Goal: Transaction & Acquisition: Obtain resource

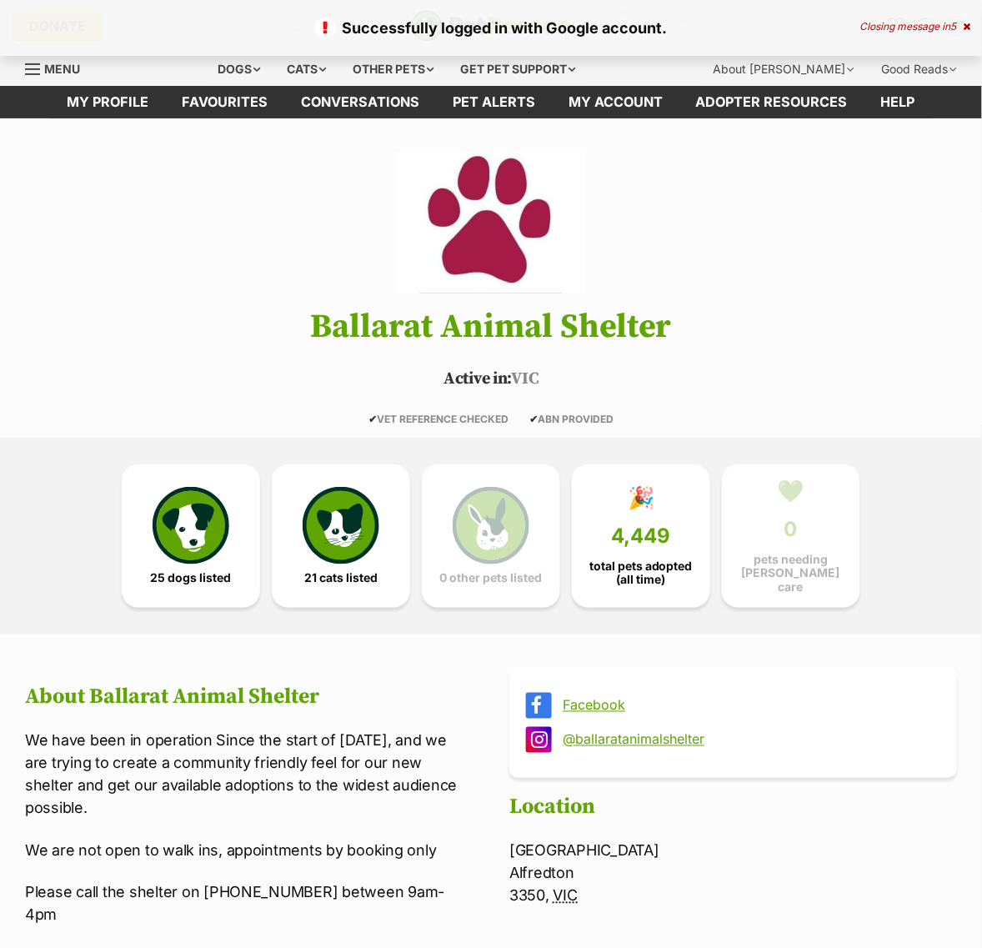
click at [206, 584] on span "25 dogs listed" at bounding box center [191, 577] width 81 height 13
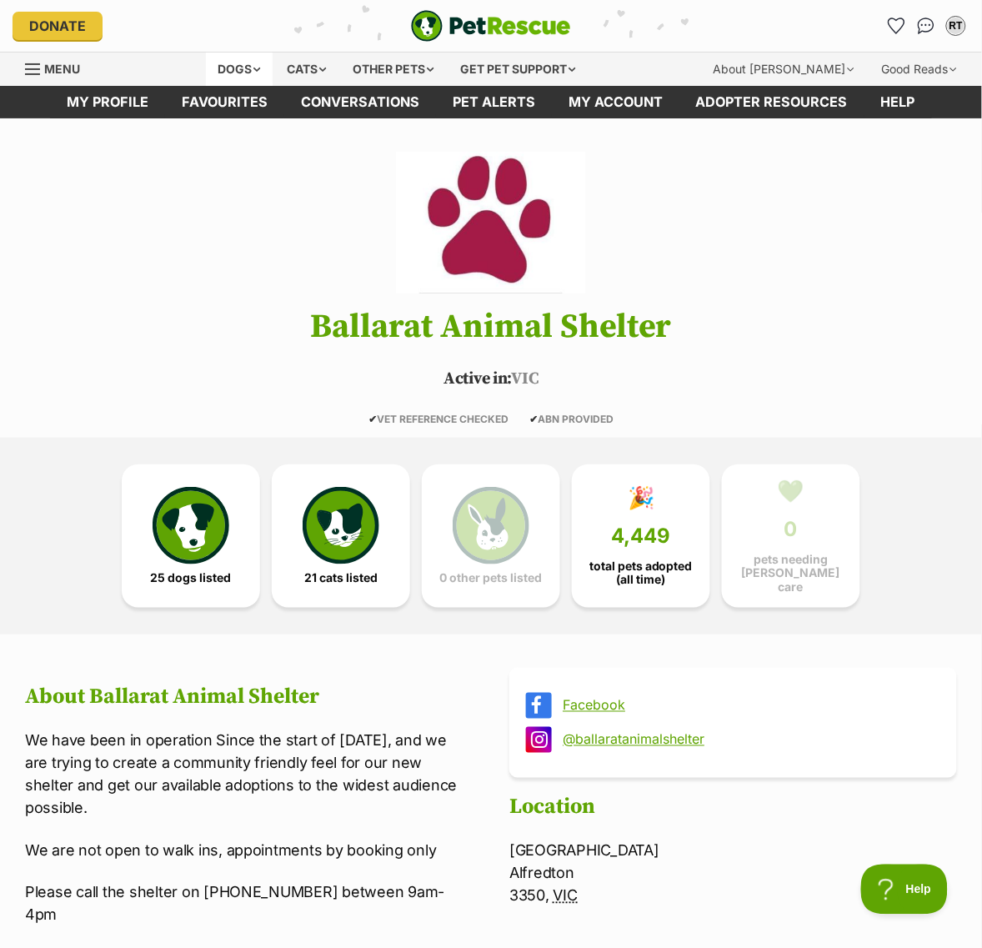
click at [273, 68] on div "Dogs" at bounding box center [239, 69] width 67 height 33
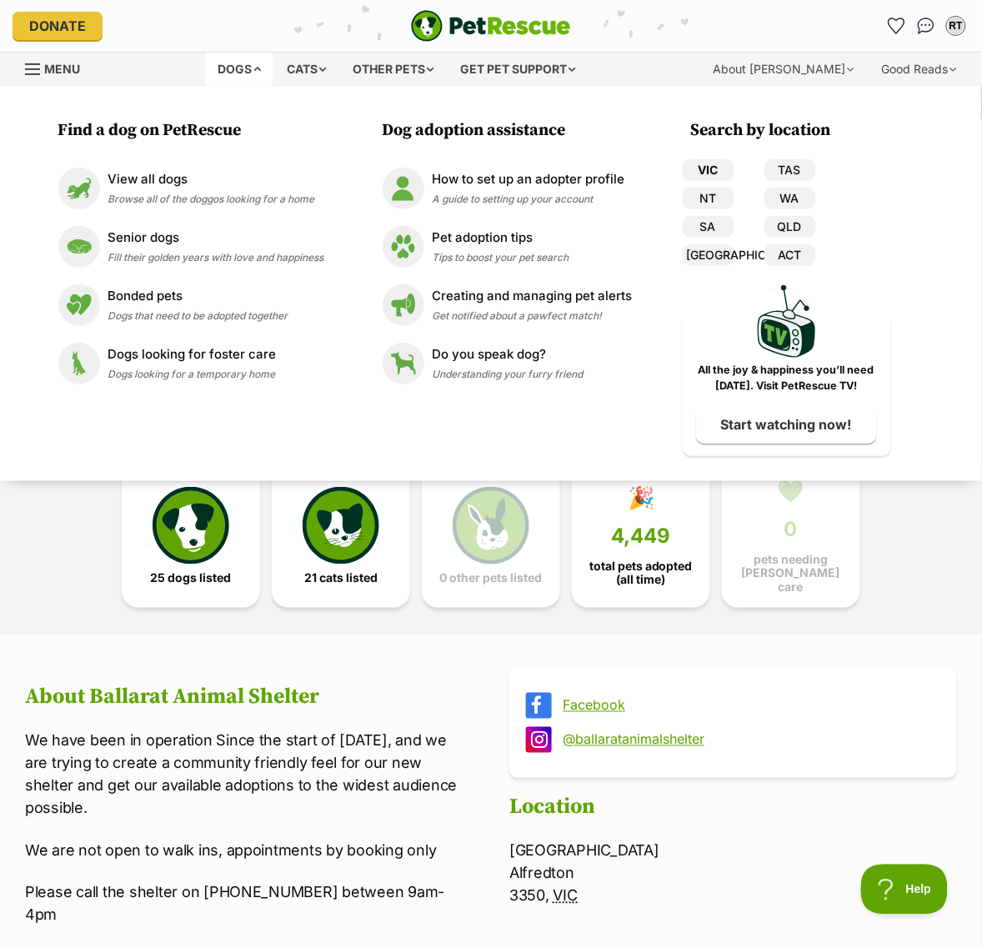
click at [696, 168] on link "VIC" at bounding box center [709, 170] width 52 height 22
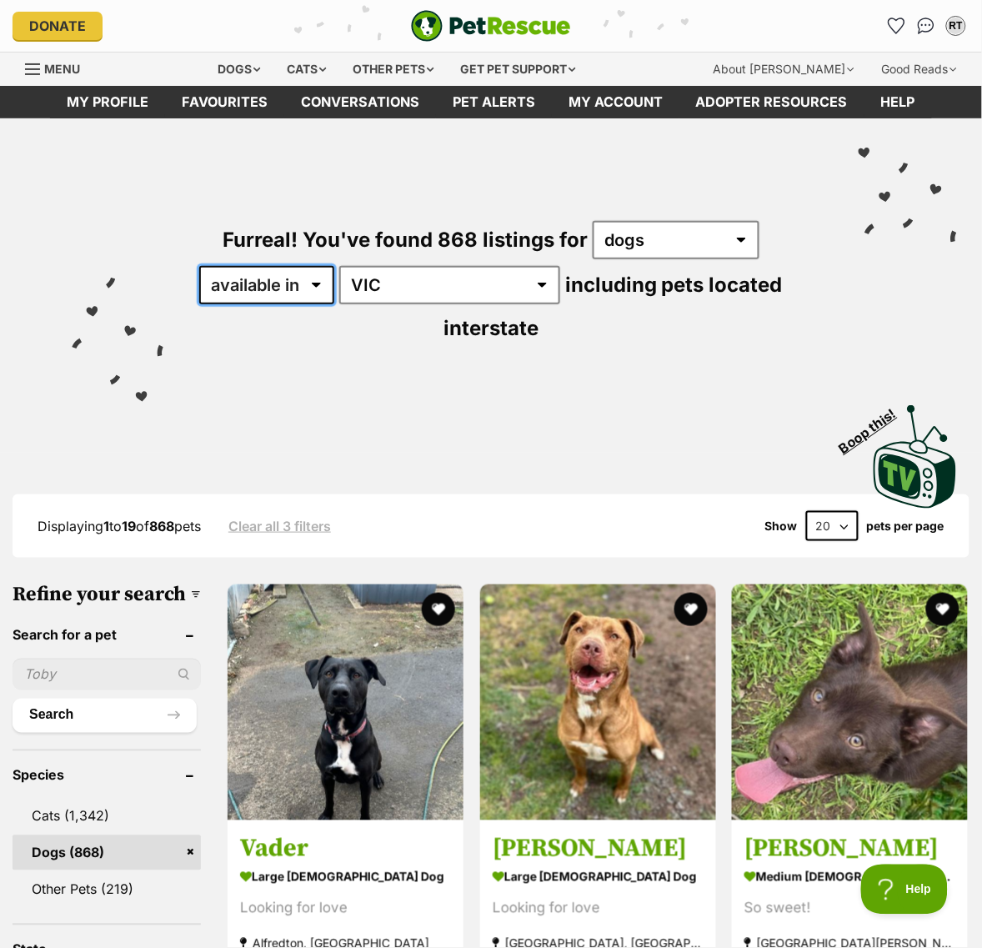
click at [318, 304] on select "available in located in" at bounding box center [266, 285] width 135 height 38
select select "disabled"
click at [202, 297] on select "available in located in" at bounding box center [266, 285] width 135 height 38
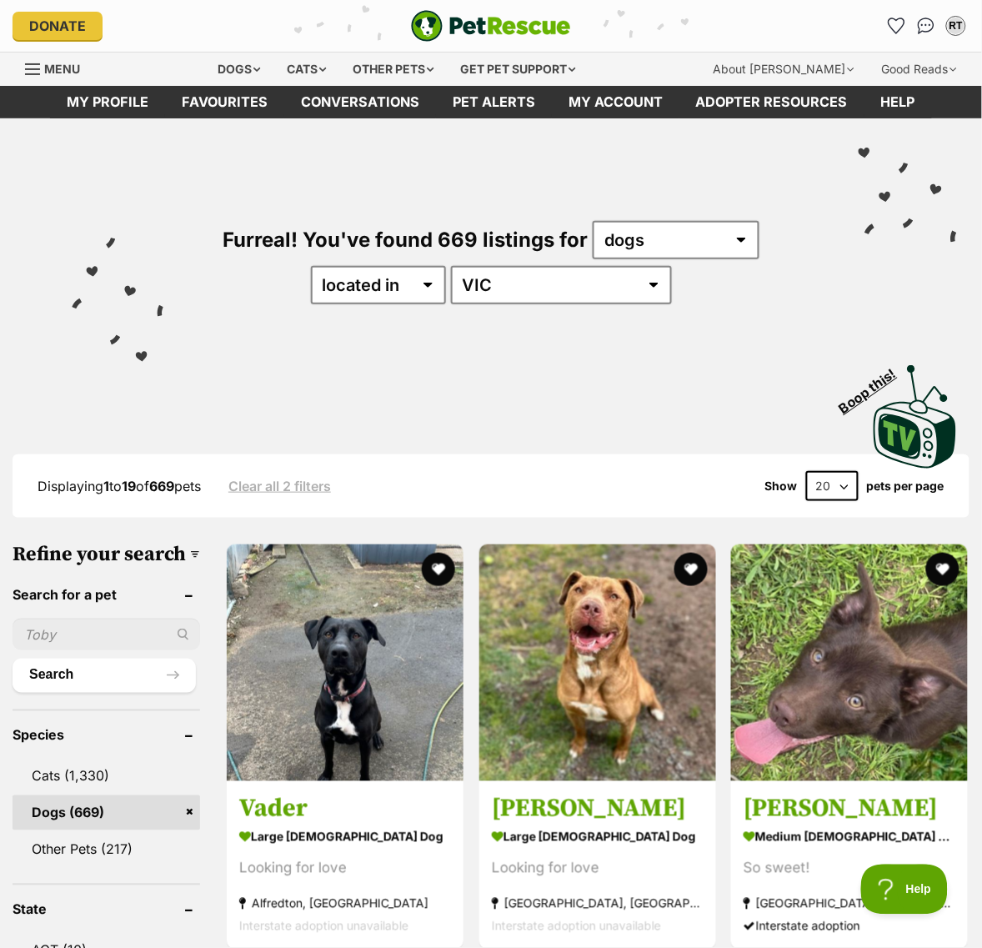
select select "60"
click at [806, 501] on select "20 40 60" at bounding box center [832, 486] width 53 height 30
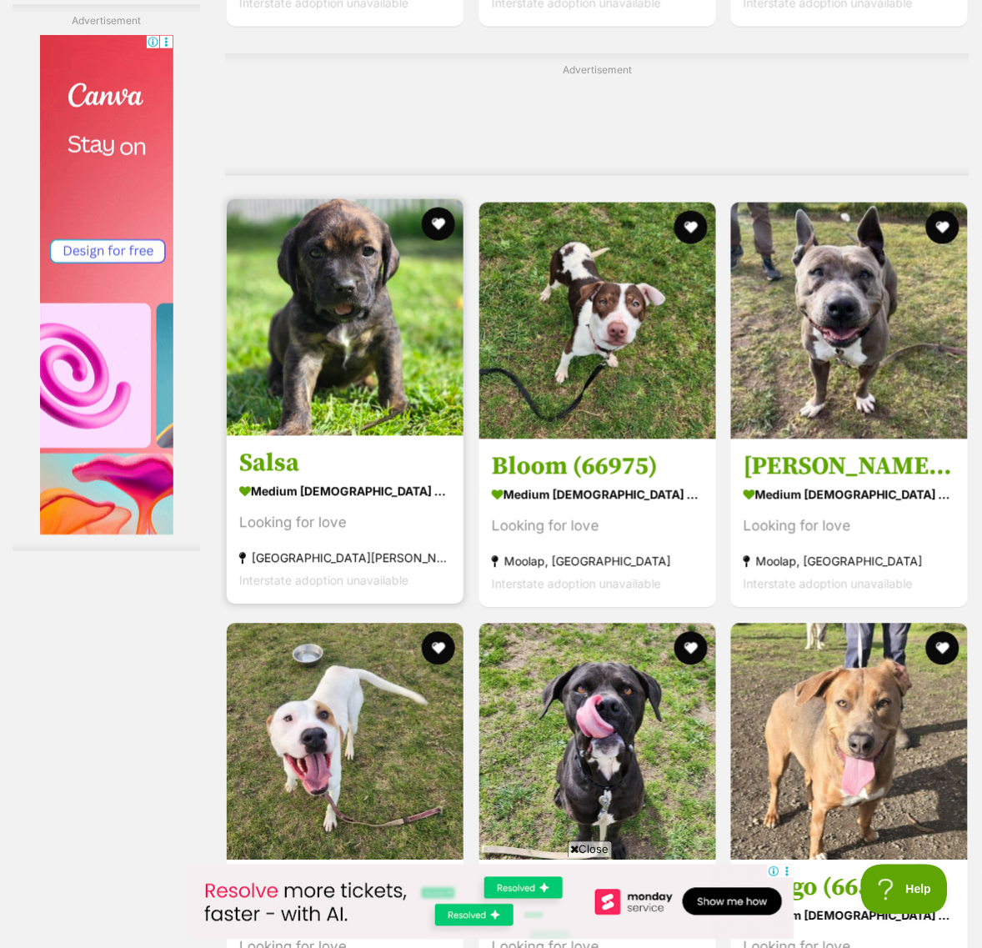
scroll to position [7013, 0]
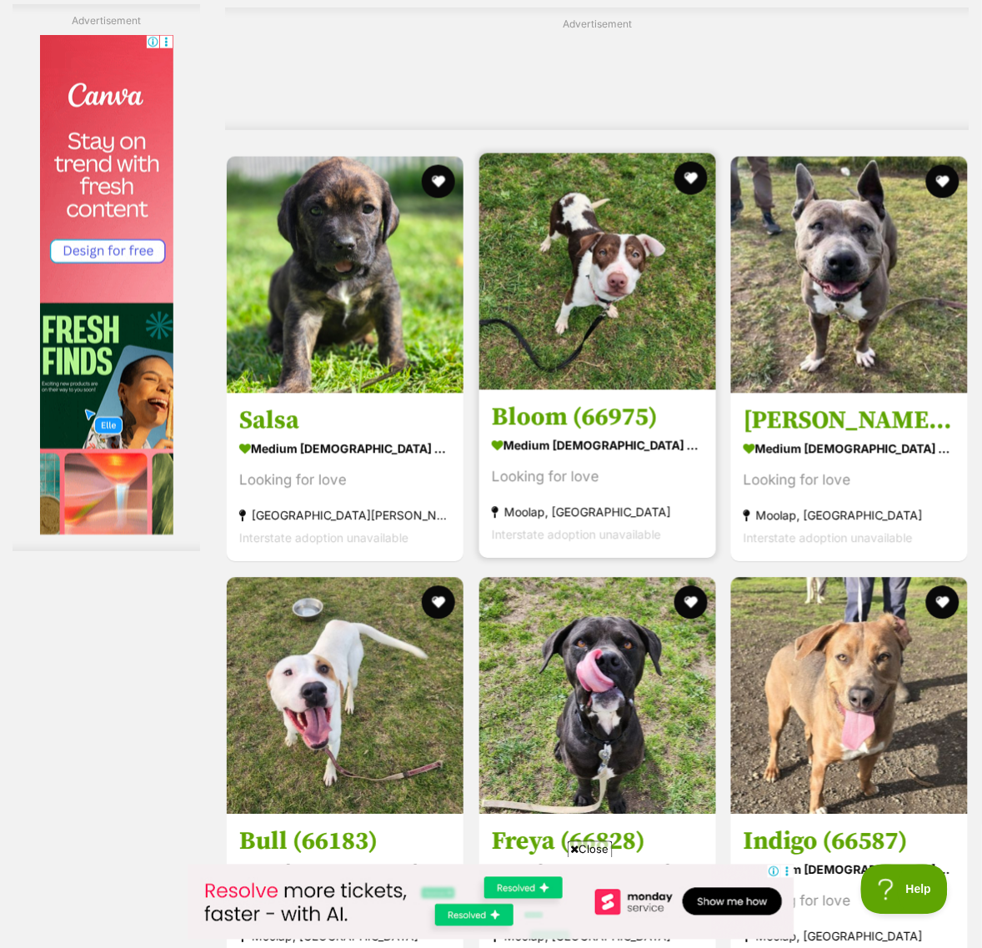
click at [583, 458] on strong "medium female Dog" at bounding box center [598, 445] width 212 height 24
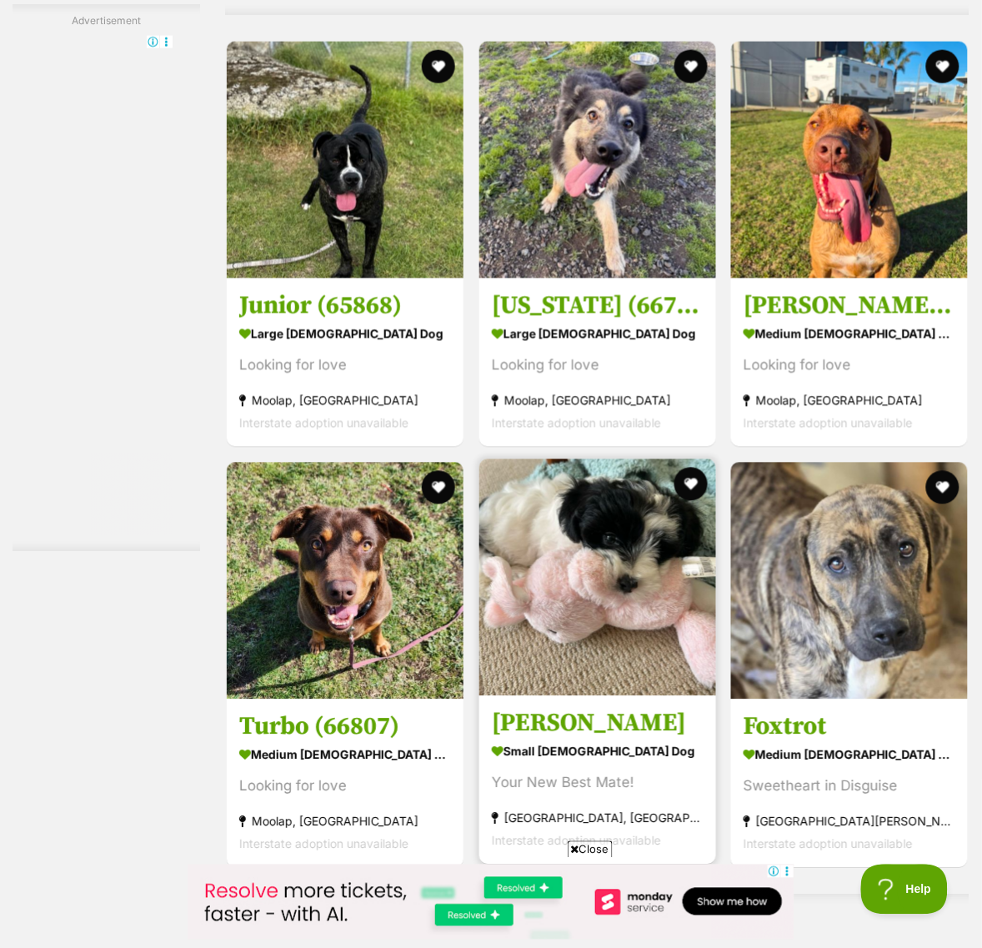
scroll to position [8367, 0]
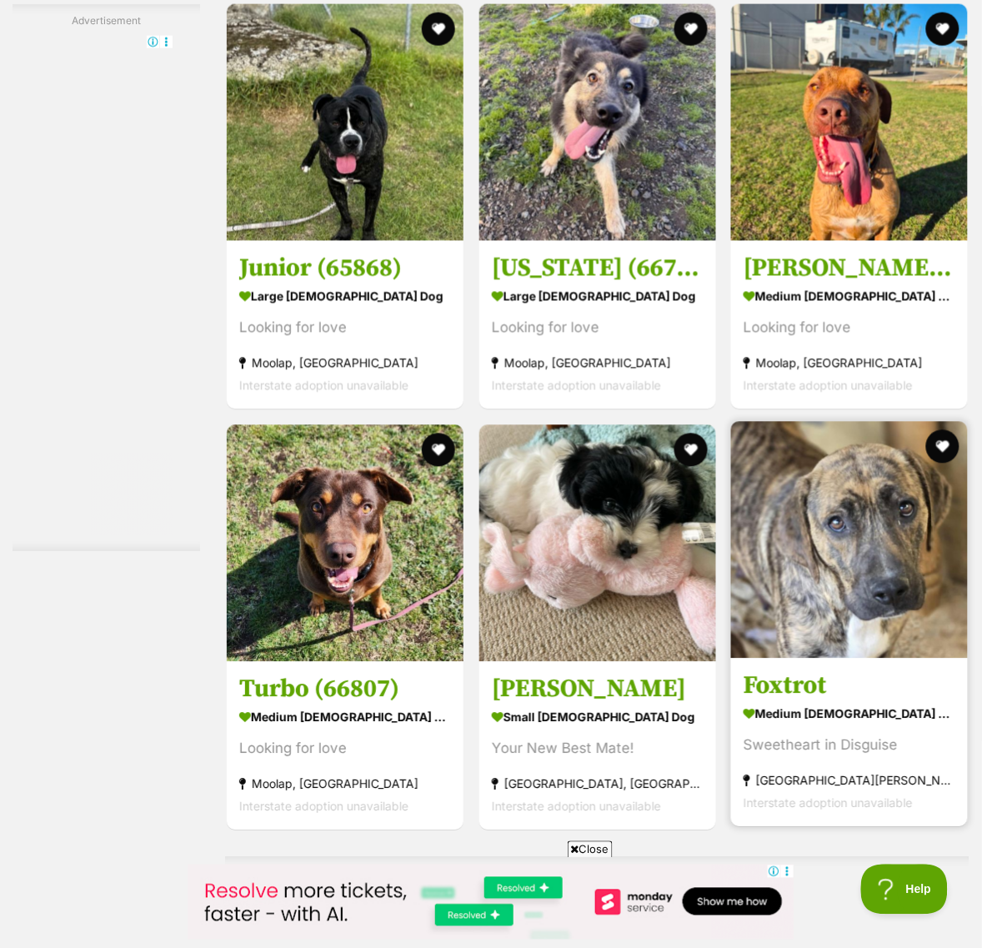
click at [785, 658] on img at bounding box center [849, 540] width 237 height 237
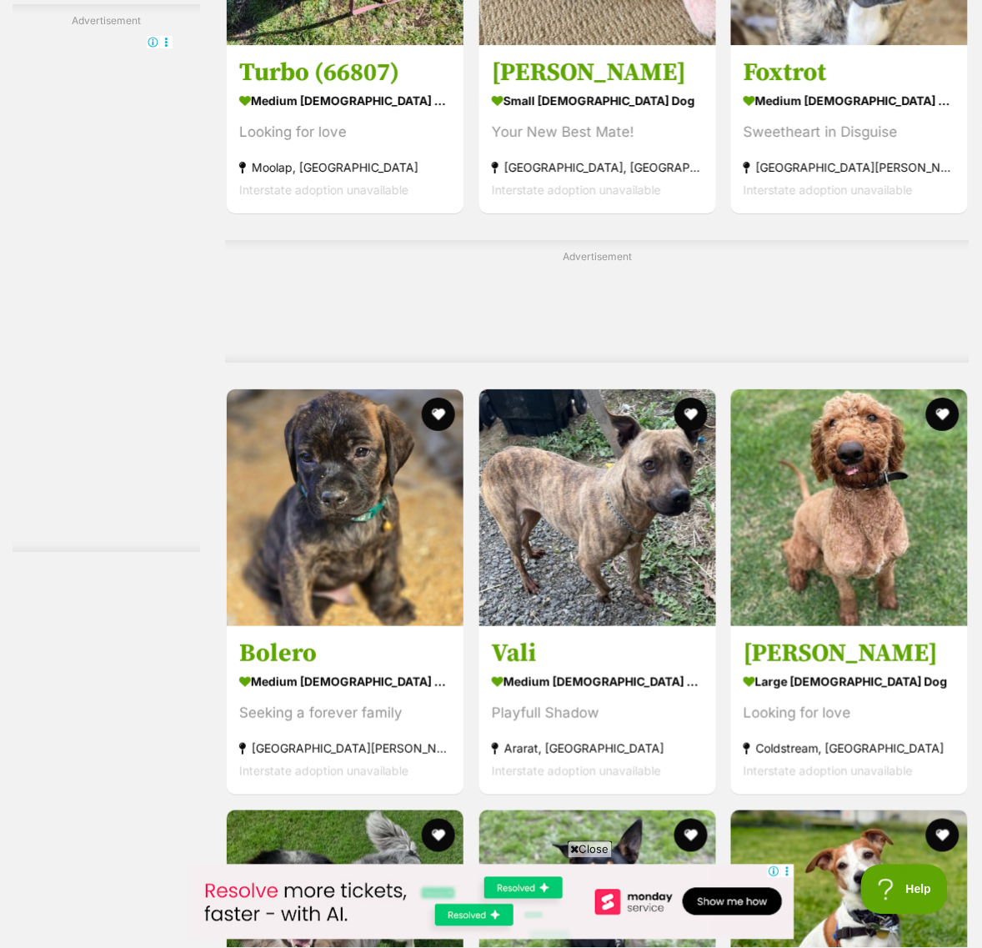
scroll to position [8992, 0]
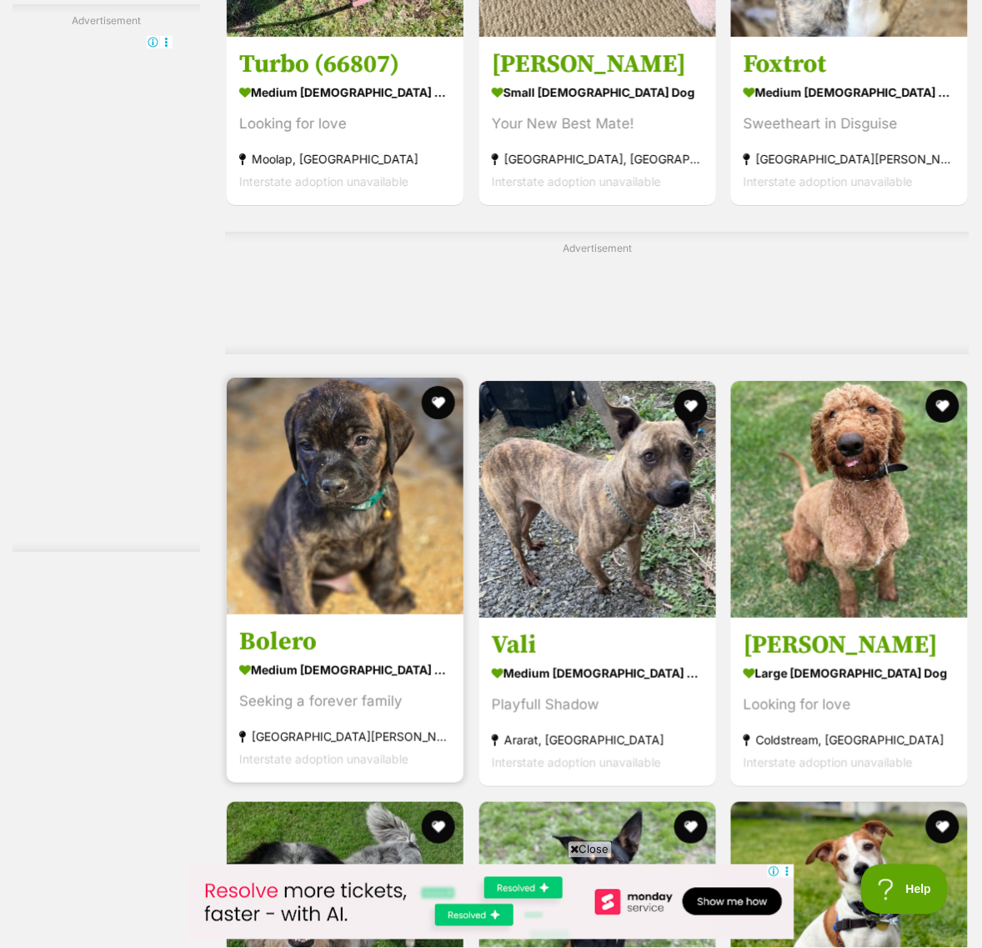
click at [357, 614] on img at bounding box center [345, 496] width 237 height 237
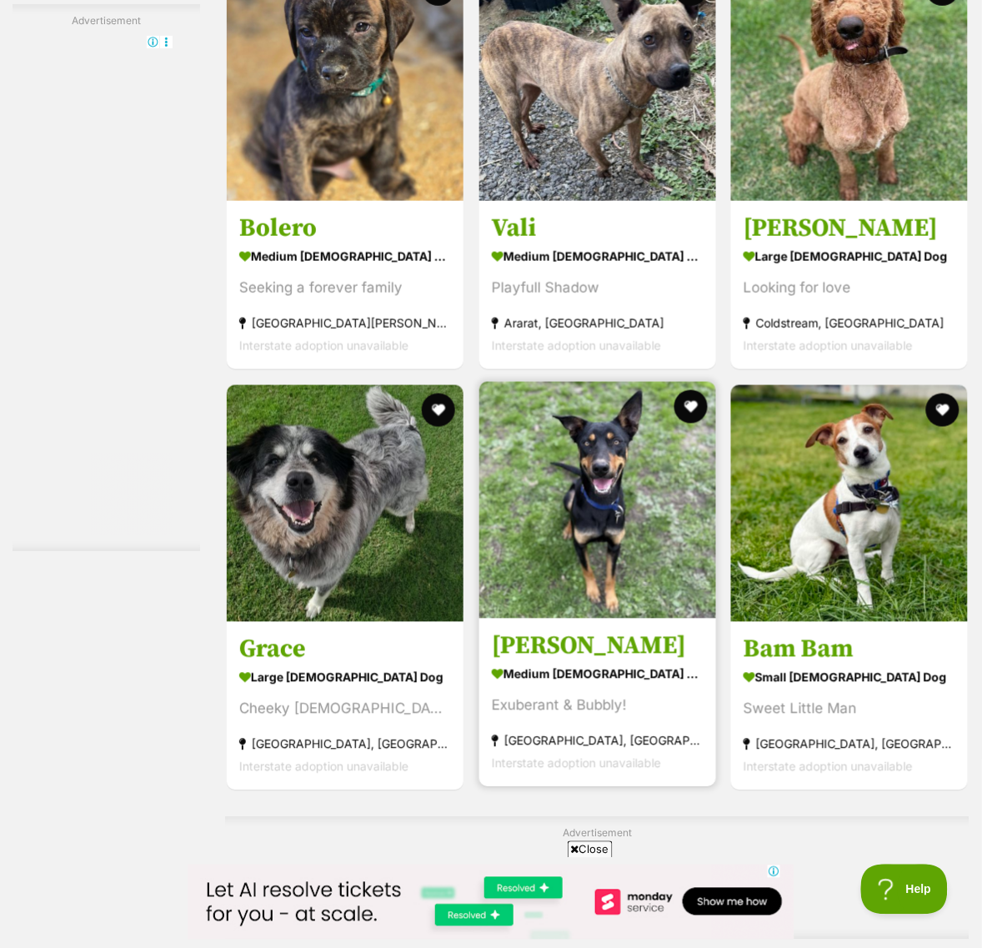
scroll to position [0, 0]
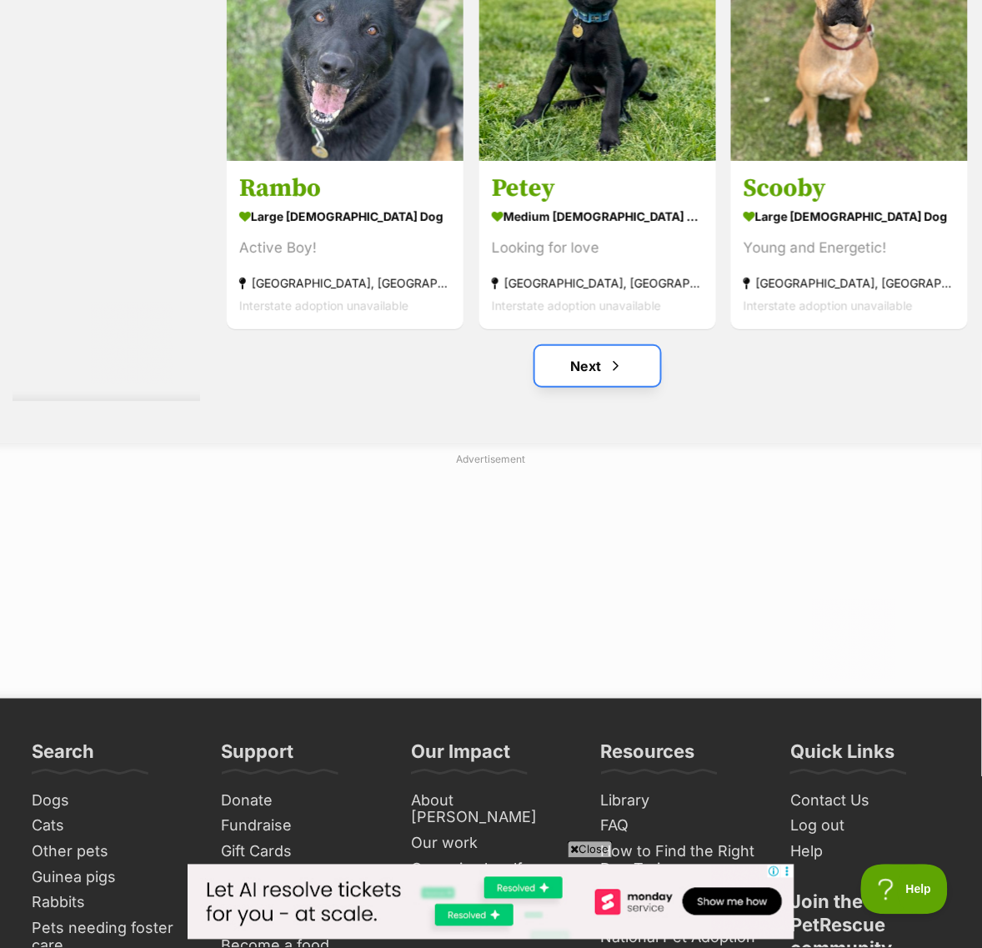
click at [617, 376] on span "Next page" at bounding box center [616, 366] width 17 height 20
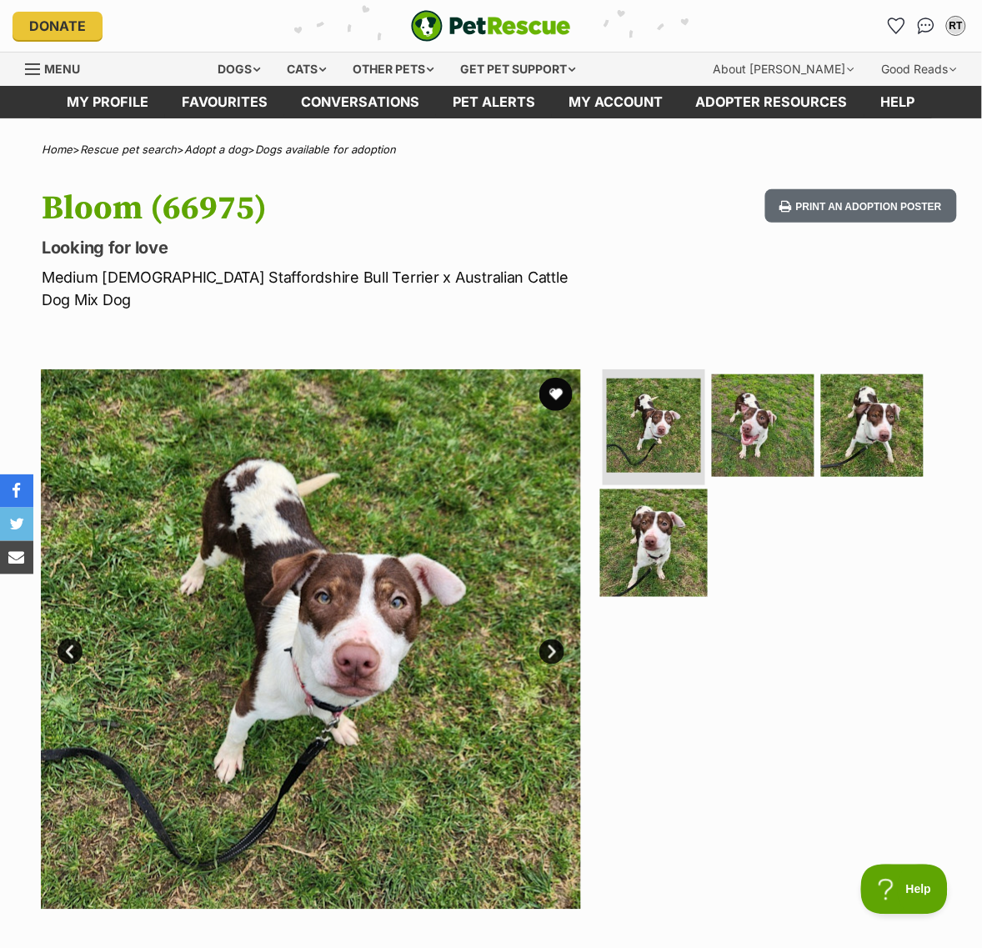
click at [688, 531] on img at bounding box center [654, 543] width 108 height 108
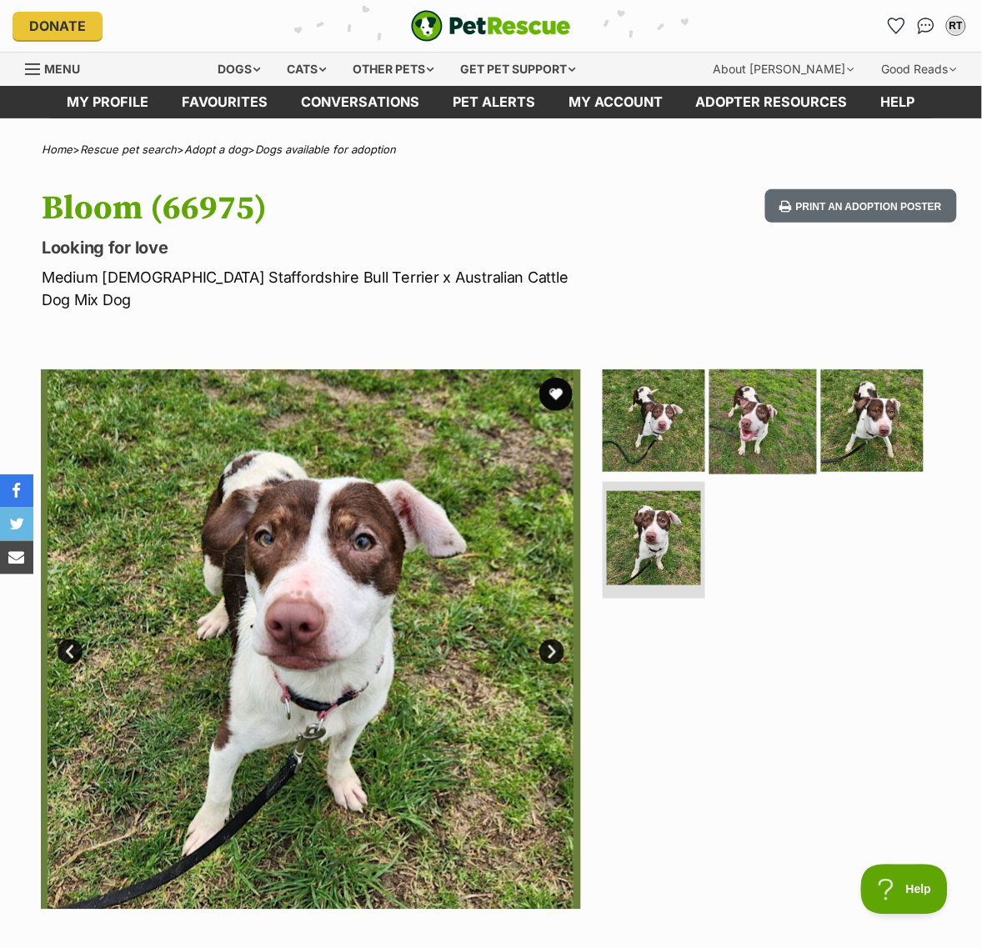
click at [733, 435] on img at bounding box center [763, 420] width 108 height 108
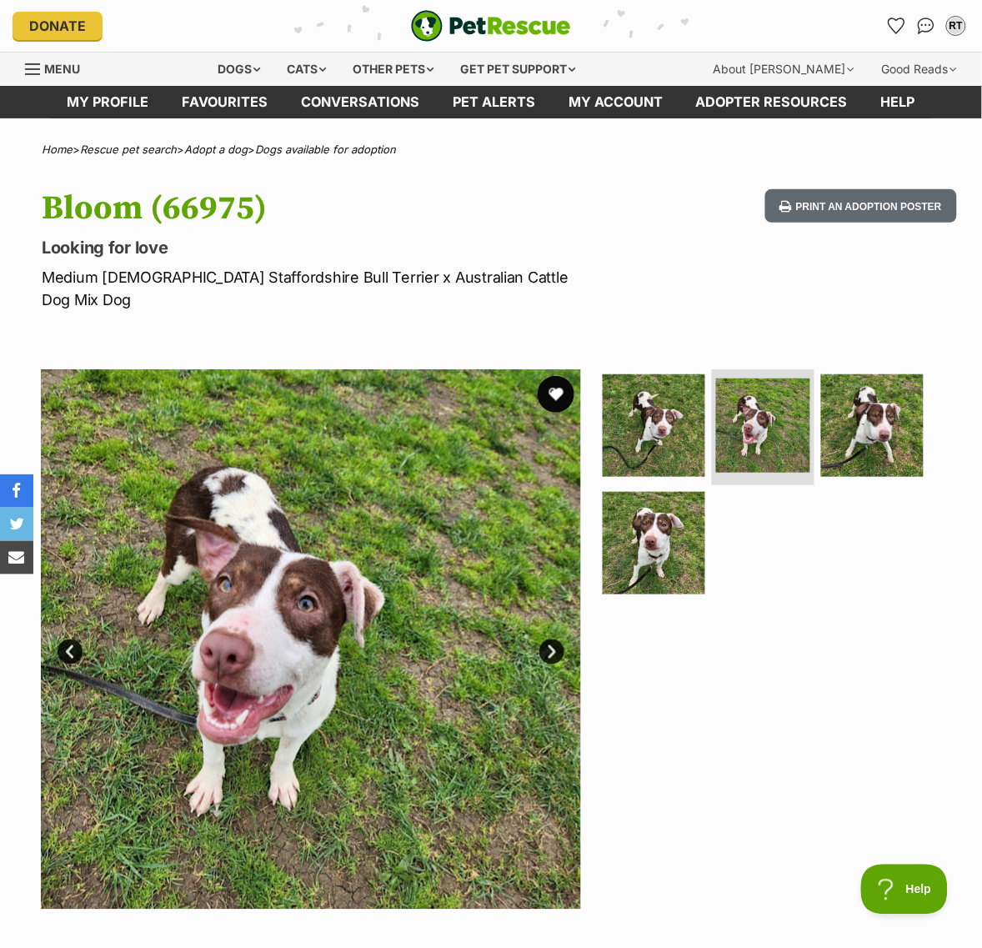
click at [564, 409] on button "favourite" at bounding box center [556, 394] width 37 height 37
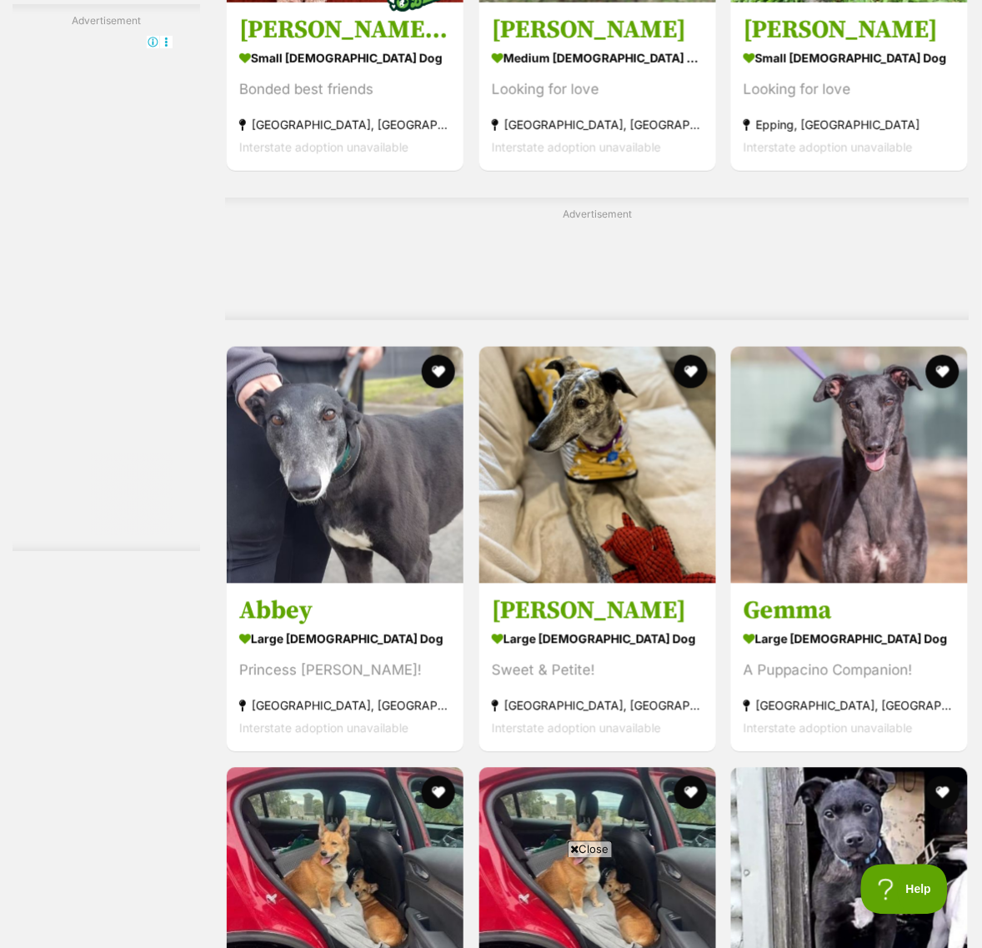
scroll to position [4200, 0]
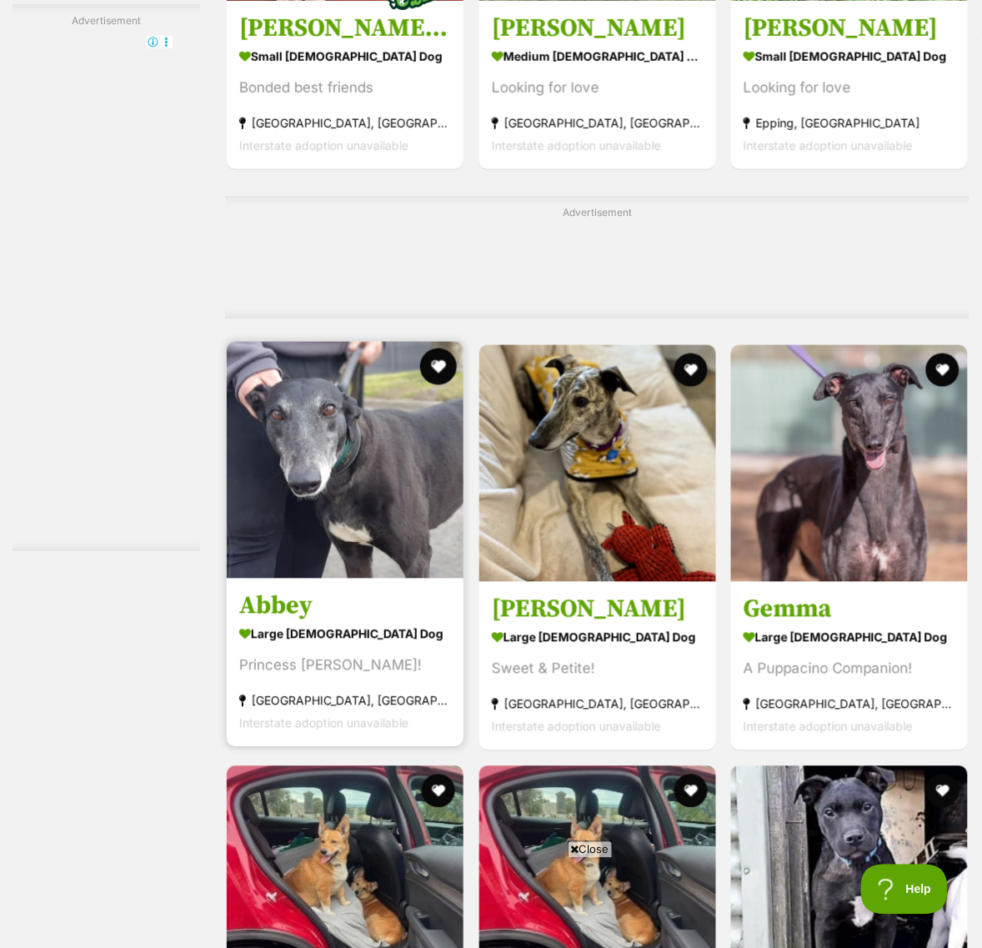
click at [439, 385] on button "favourite" at bounding box center [438, 366] width 37 height 37
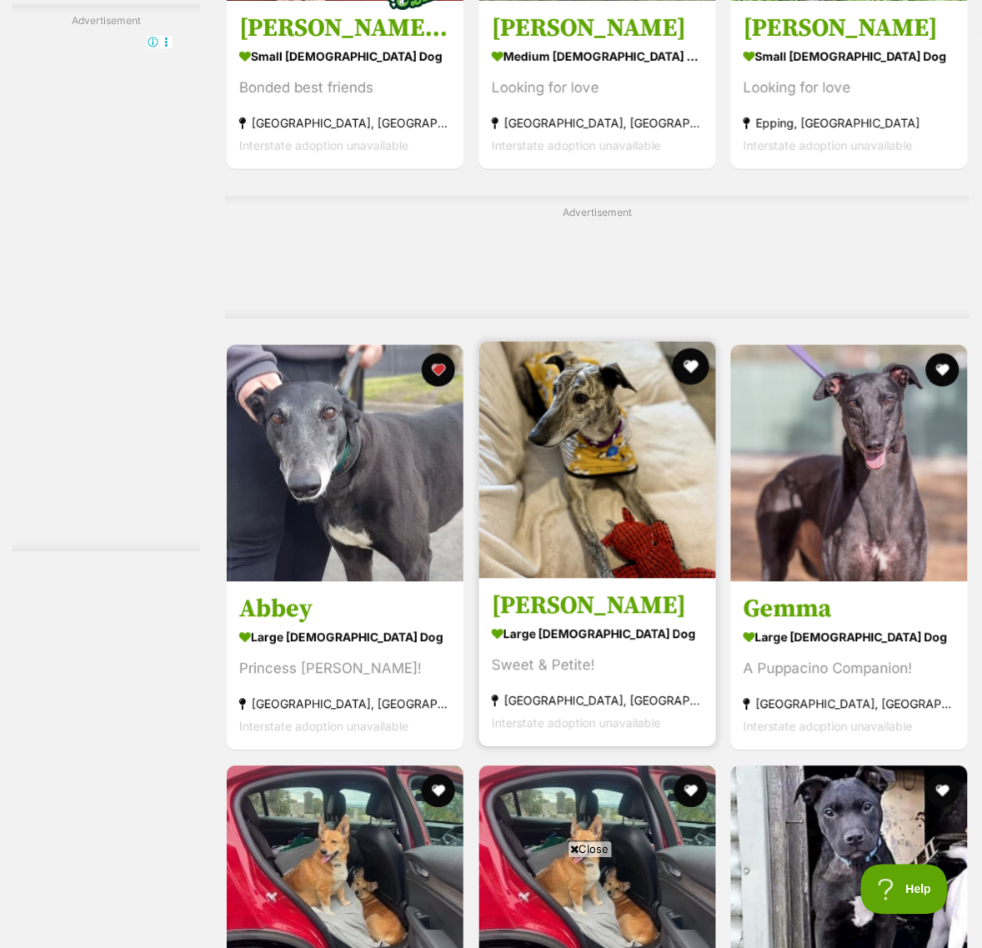
click at [690, 385] on button "favourite" at bounding box center [690, 366] width 37 height 37
click at [556, 578] on img at bounding box center [597, 460] width 237 height 237
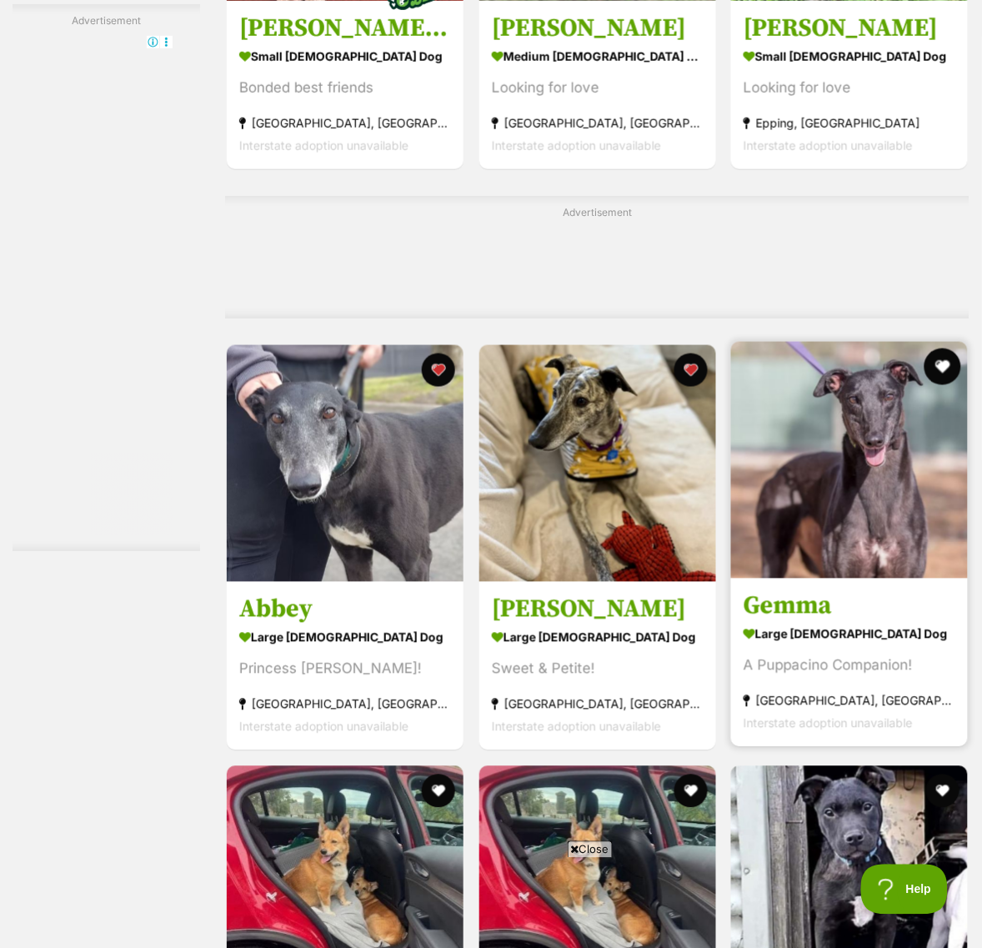
click at [931, 385] on button "favourite" at bounding box center [942, 366] width 37 height 37
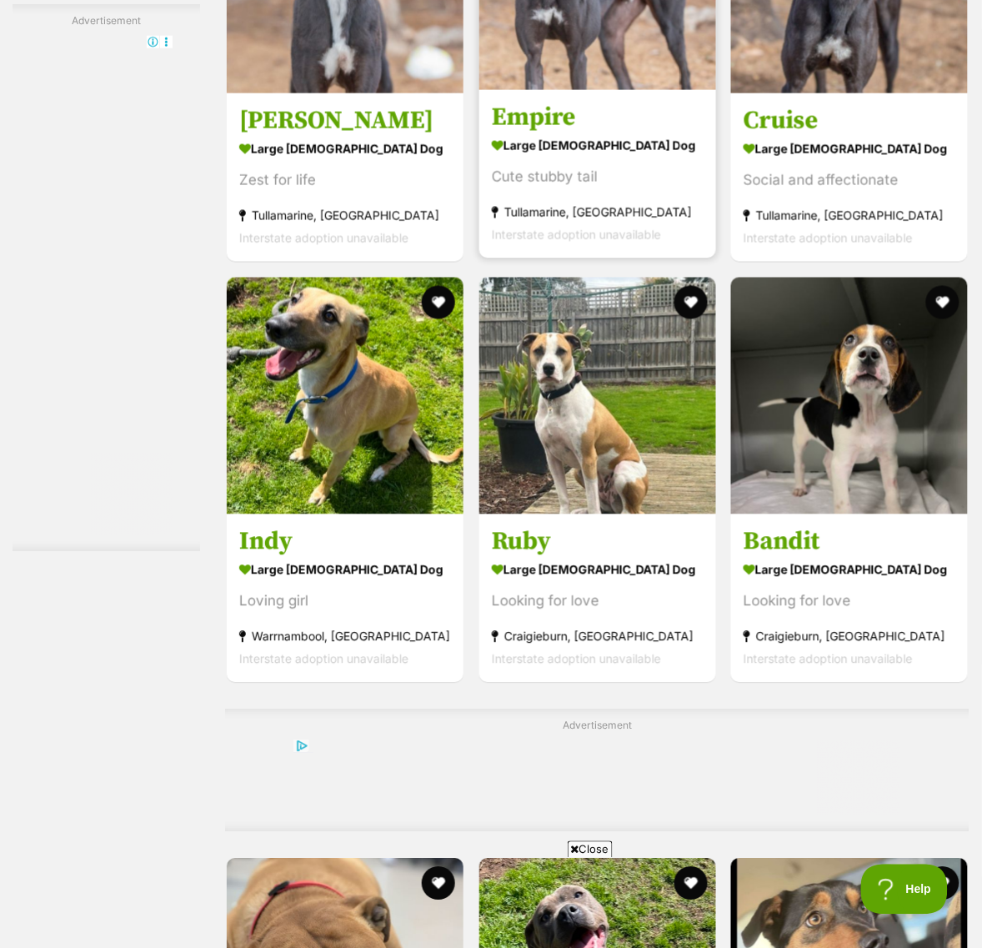
scroll to position [5763, 0]
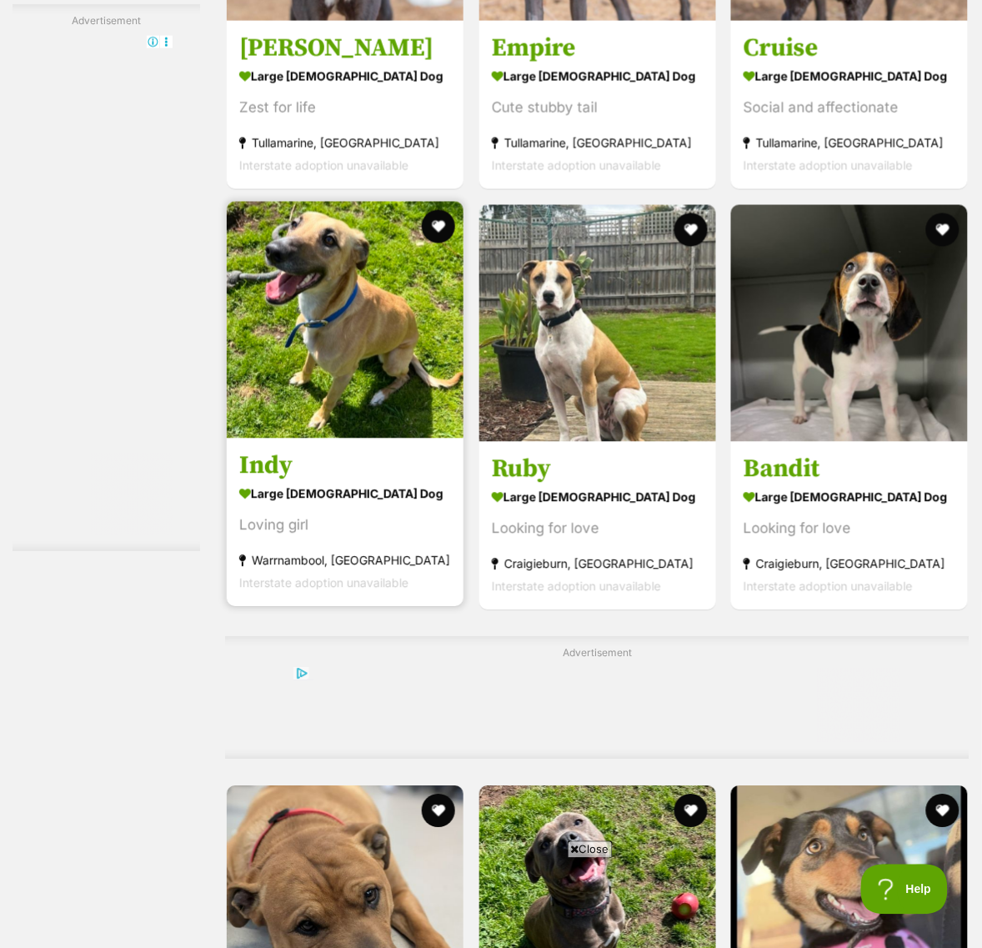
click at [368, 497] on link "Indy large female Dog Loving girl Warrnambool, VIC Interstate adoption unavaila…" at bounding box center [345, 522] width 237 height 169
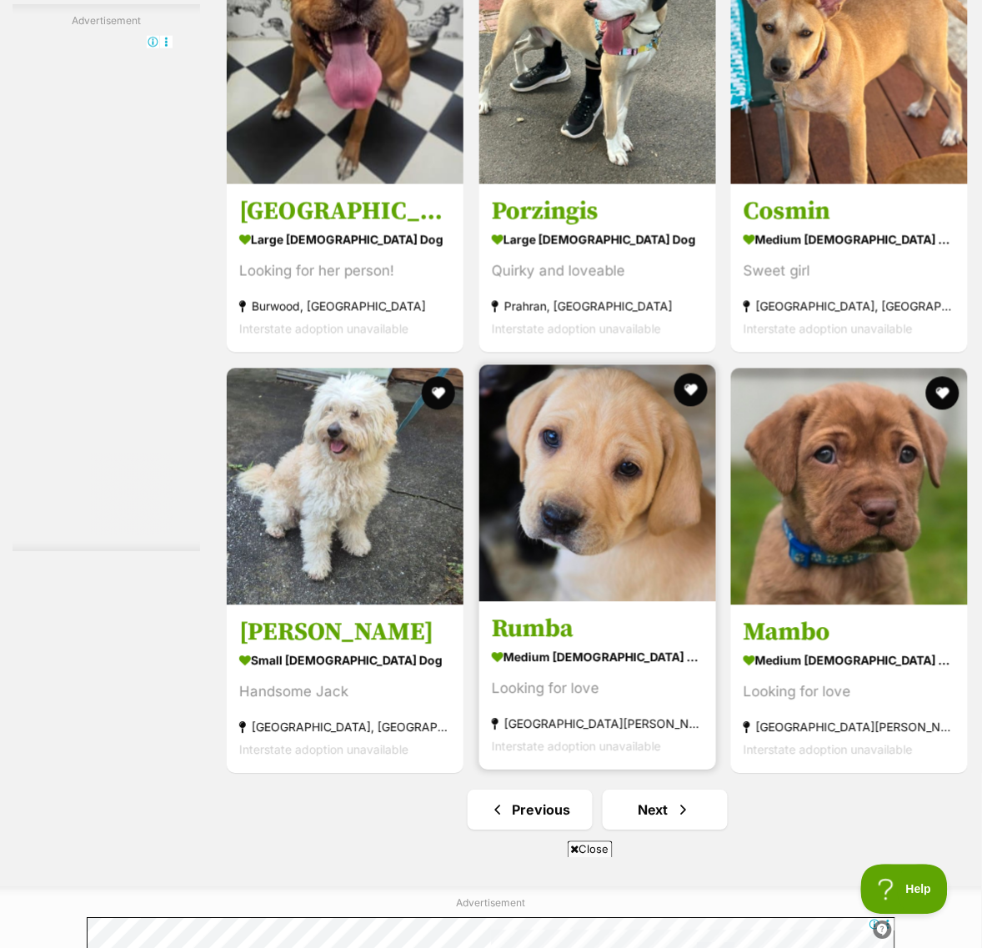
scroll to position [9826, 0]
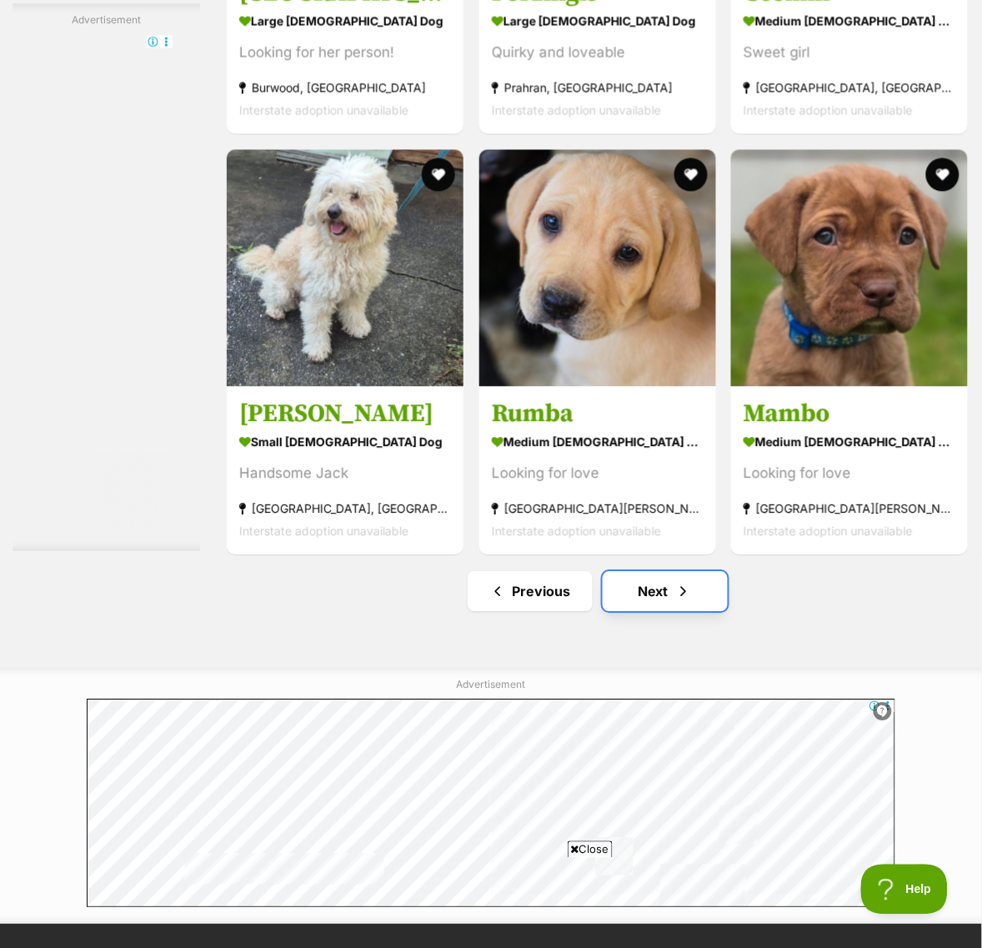
click at [667, 611] on link "Next" at bounding box center [665, 591] width 125 height 40
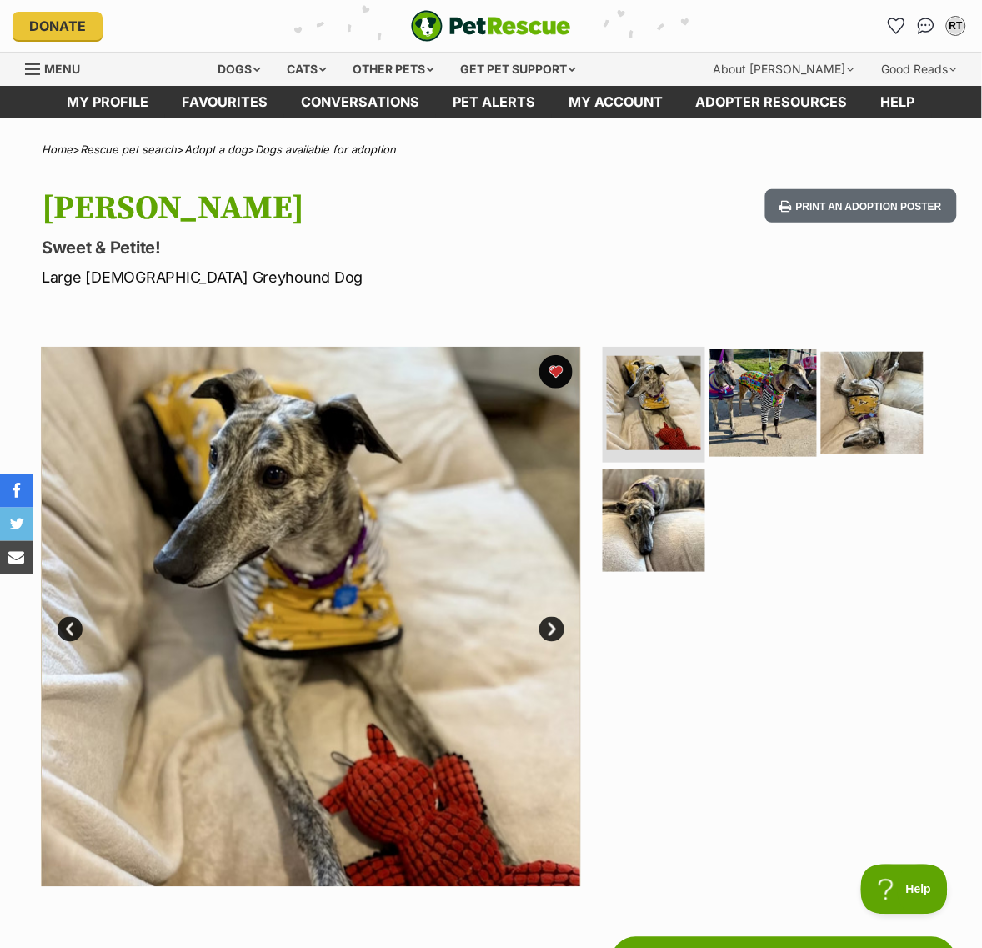
click at [782, 417] on img at bounding box center [763, 402] width 108 height 108
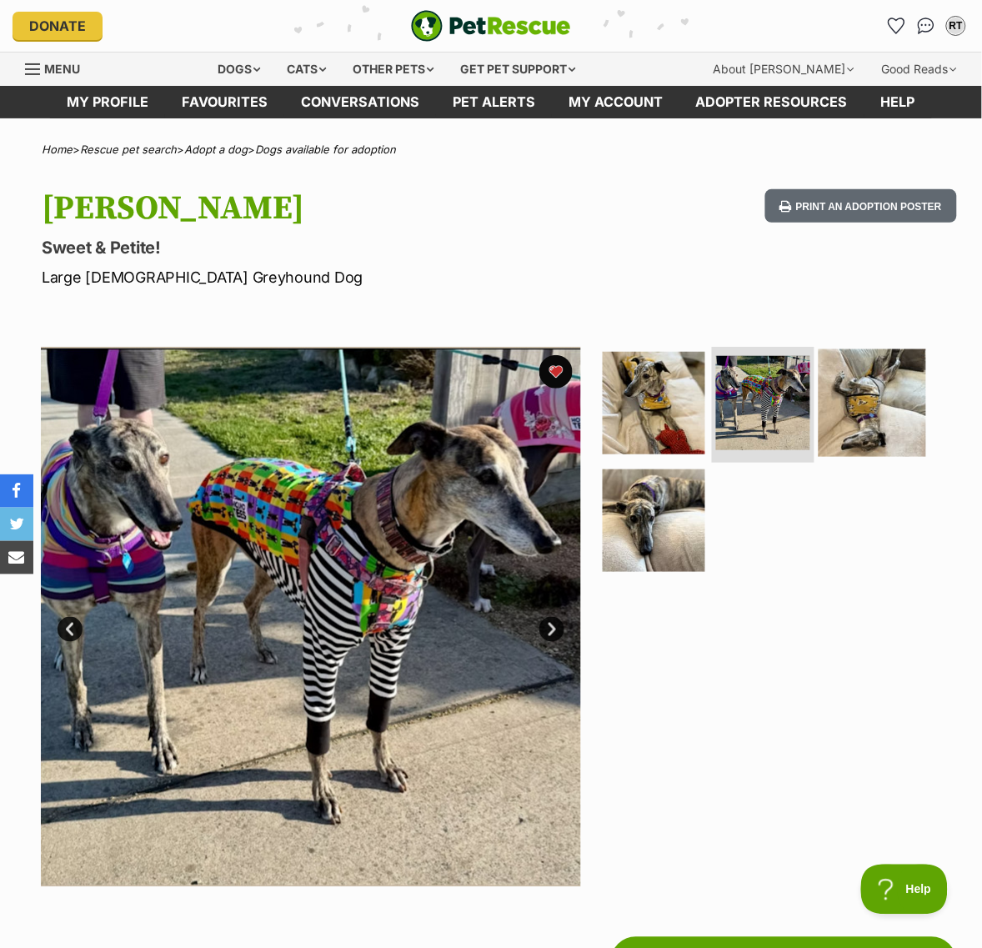
click at [864, 430] on img at bounding box center [872, 402] width 108 height 108
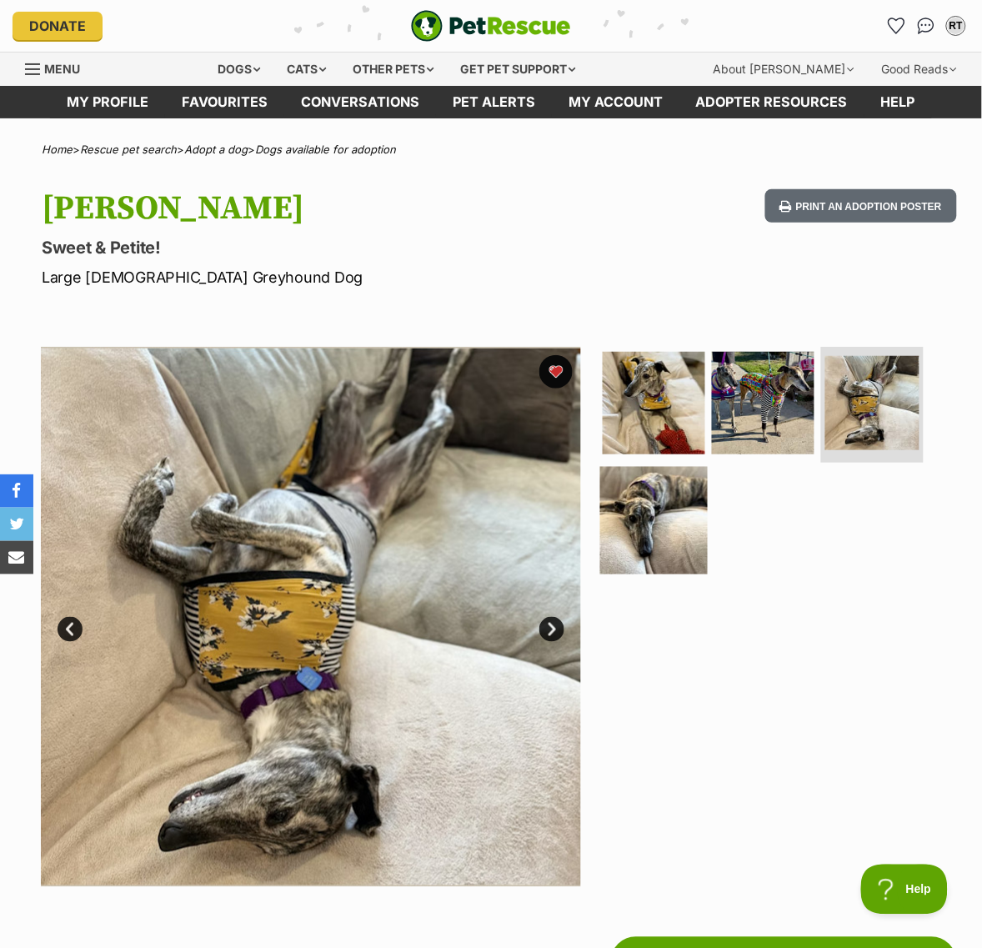
click at [664, 533] on img at bounding box center [654, 521] width 108 height 108
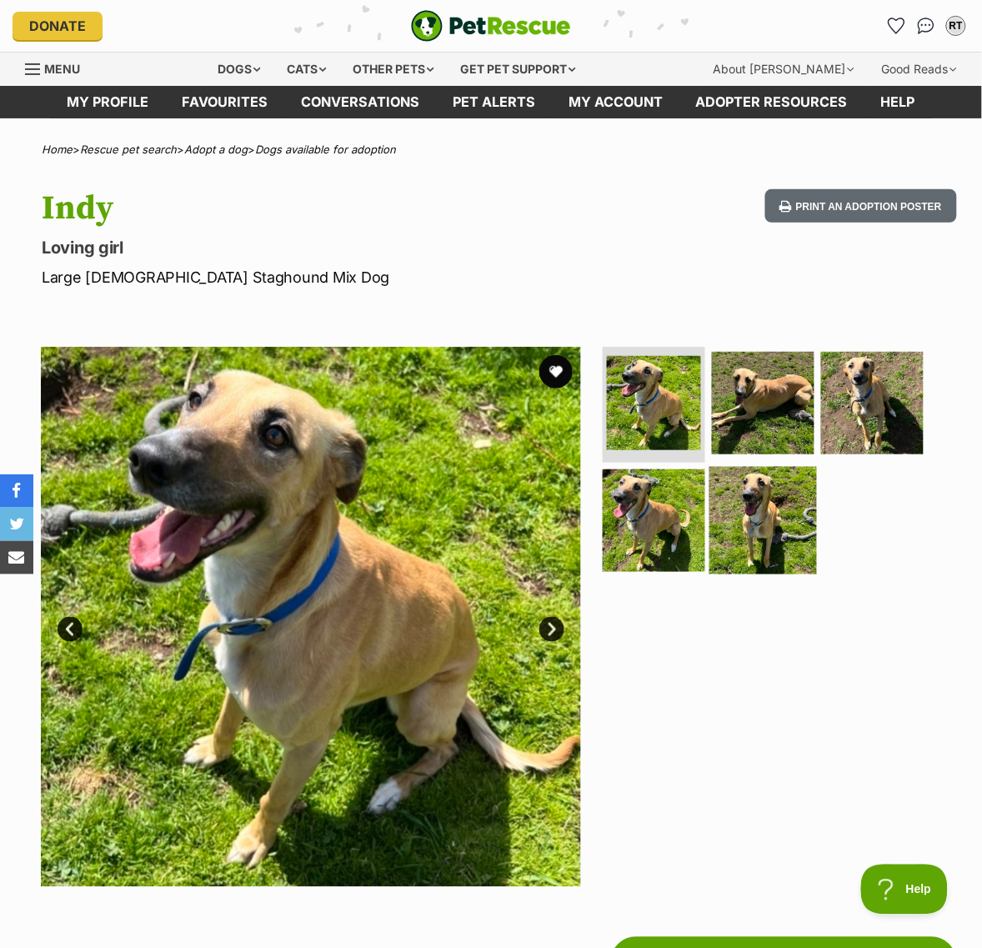
click at [771, 574] on img at bounding box center [763, 521] width 108 height 108
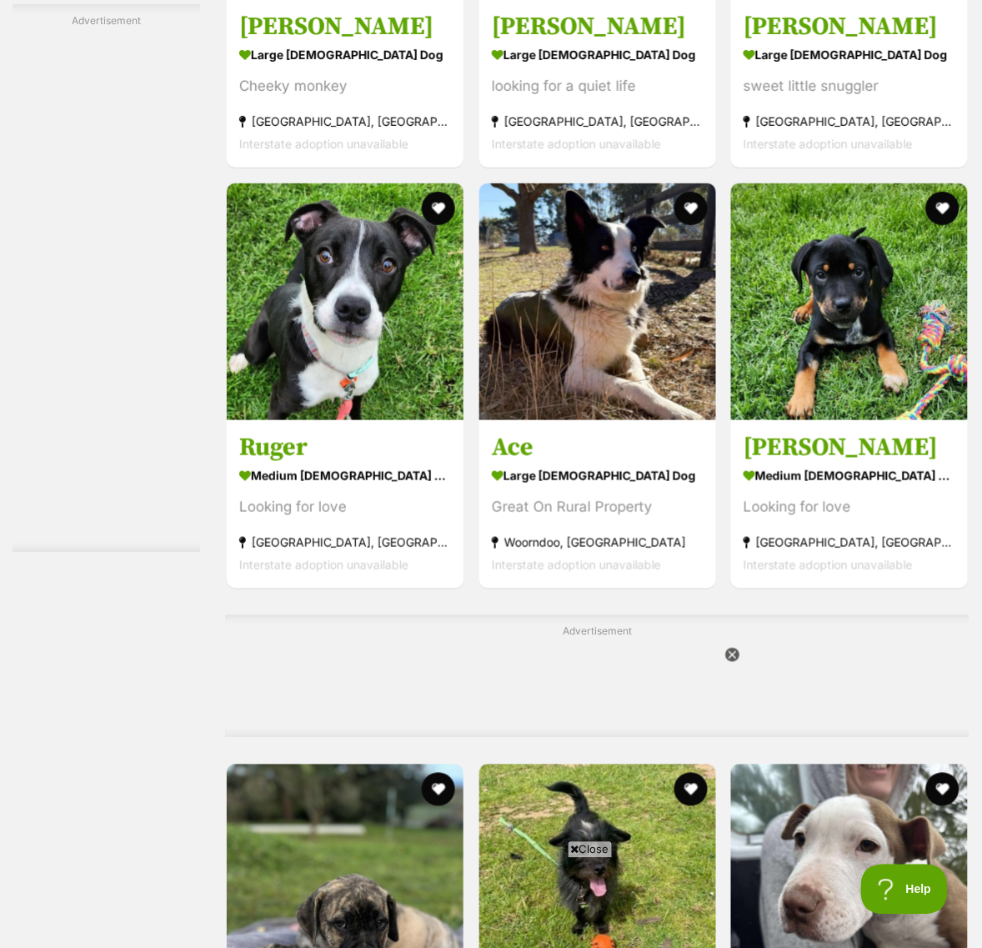
scroll to position [7951, 0]
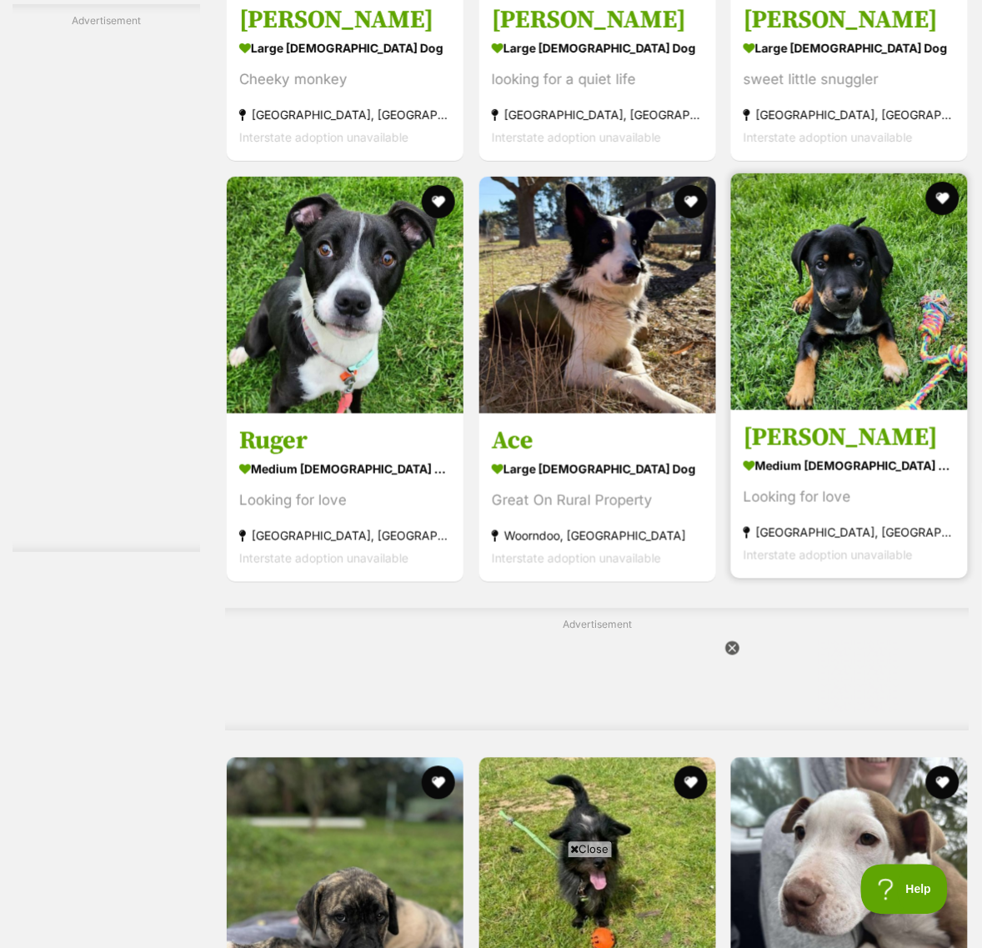
click at [797, 453] on h3 "[PERSON_NAME]" at bounding box center [849, 438] width 212 height 32
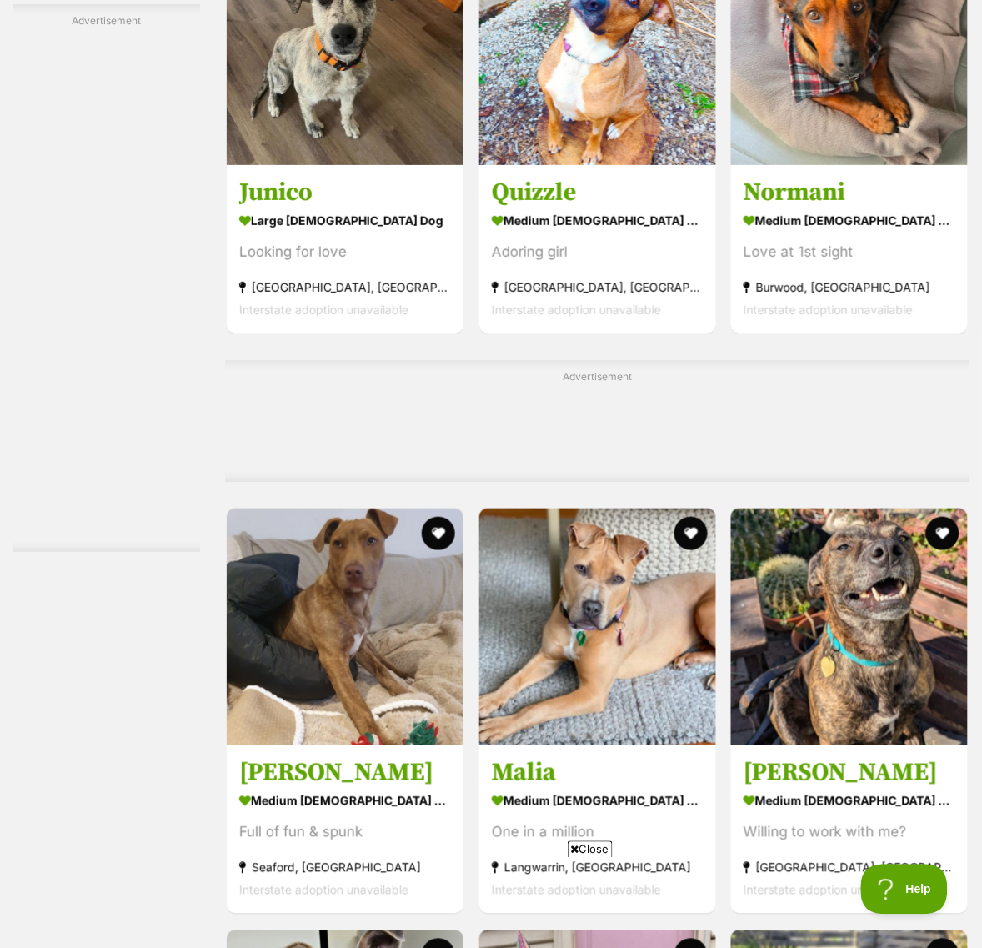
scroll to position [9930, 0]
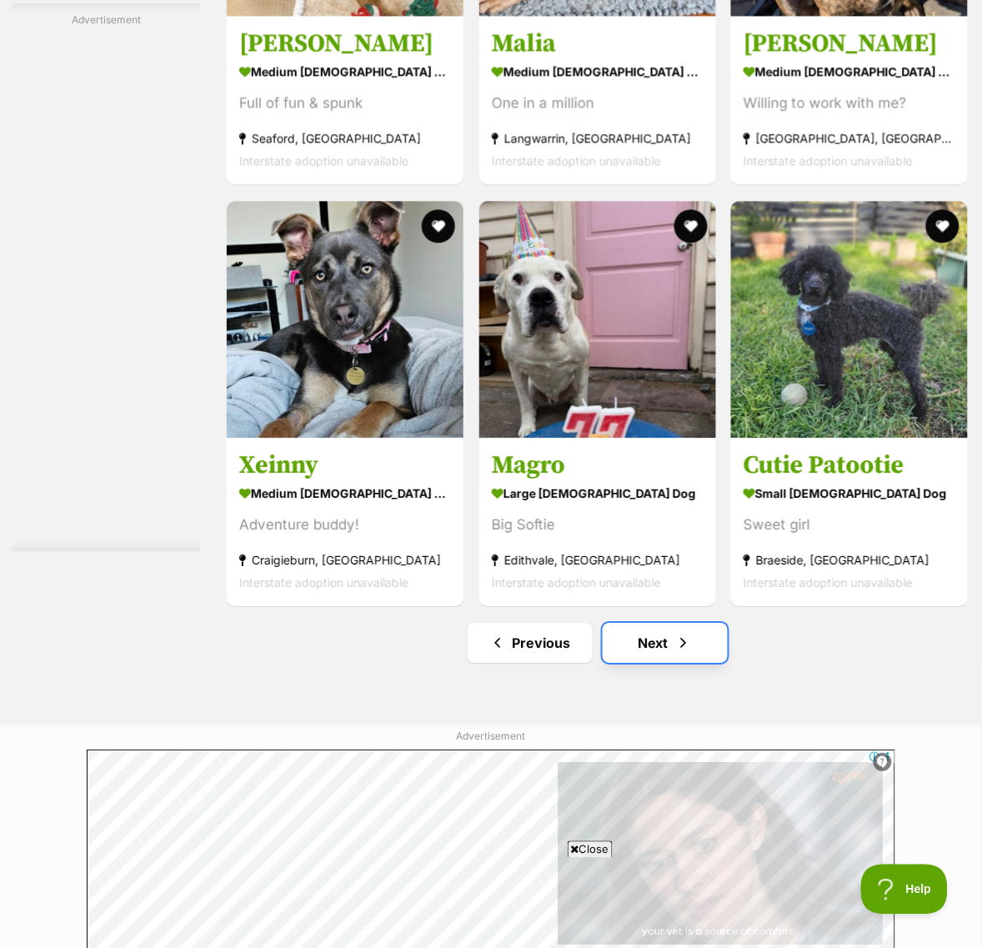
click at [669, 663] on link "Next" at bounding box center [665, 643] width 125 height 40
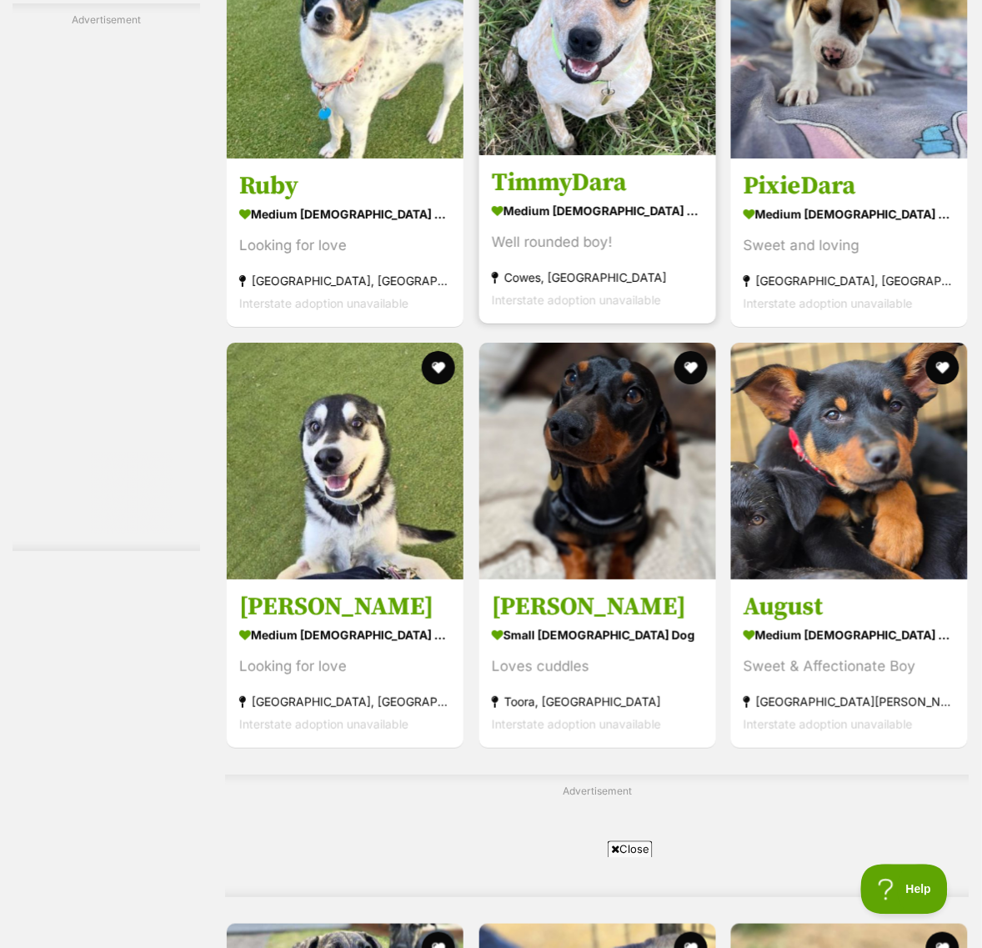
scroll to position [3646, 0]
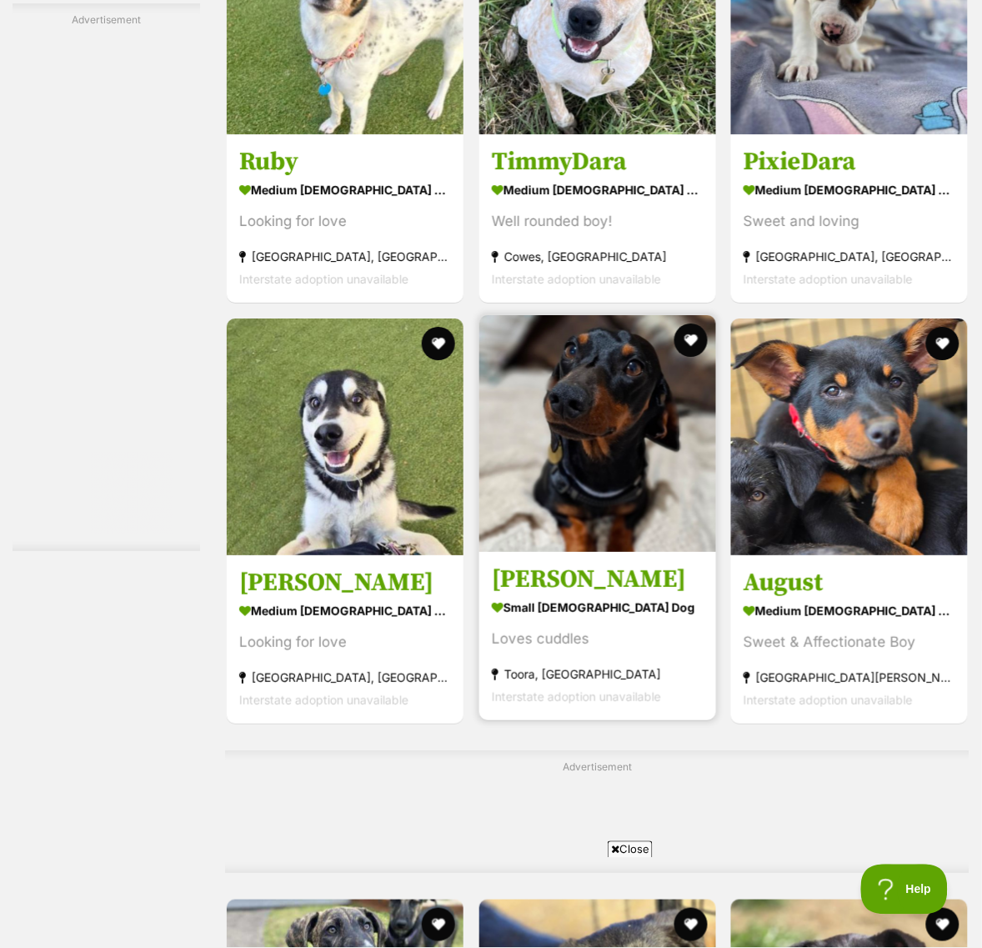
click at [618, 515] on img at bounding box center [597, 433] width 237 height 237
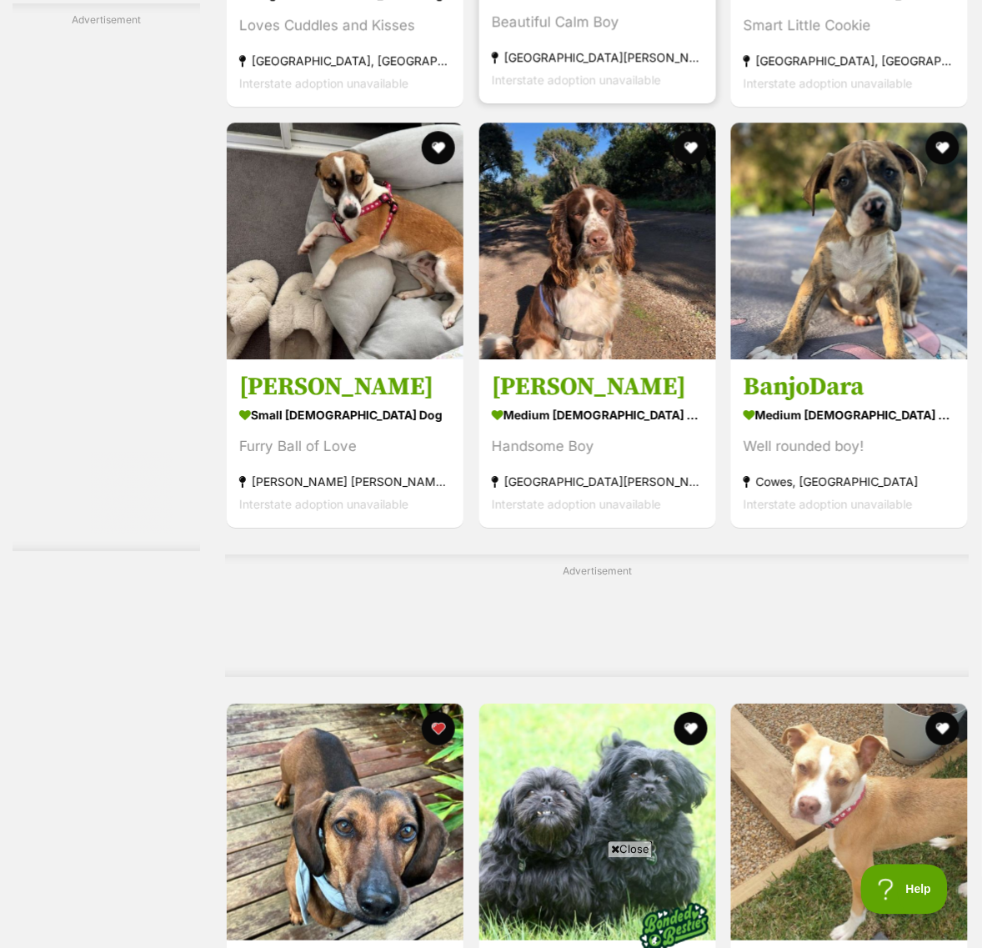
scroll to position [4896, 0]
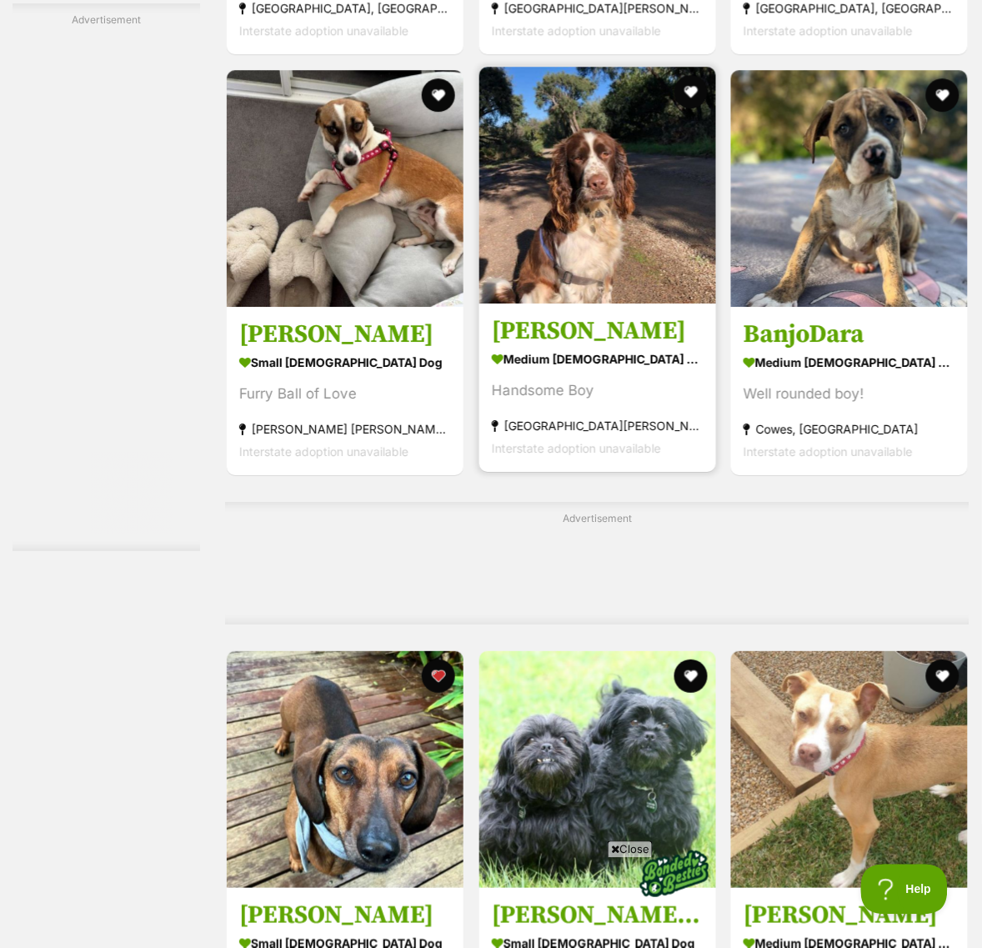
click at [632, 347] on h3 "Ralph Valenti" at bounding box center [598, 331] width 212 height 32
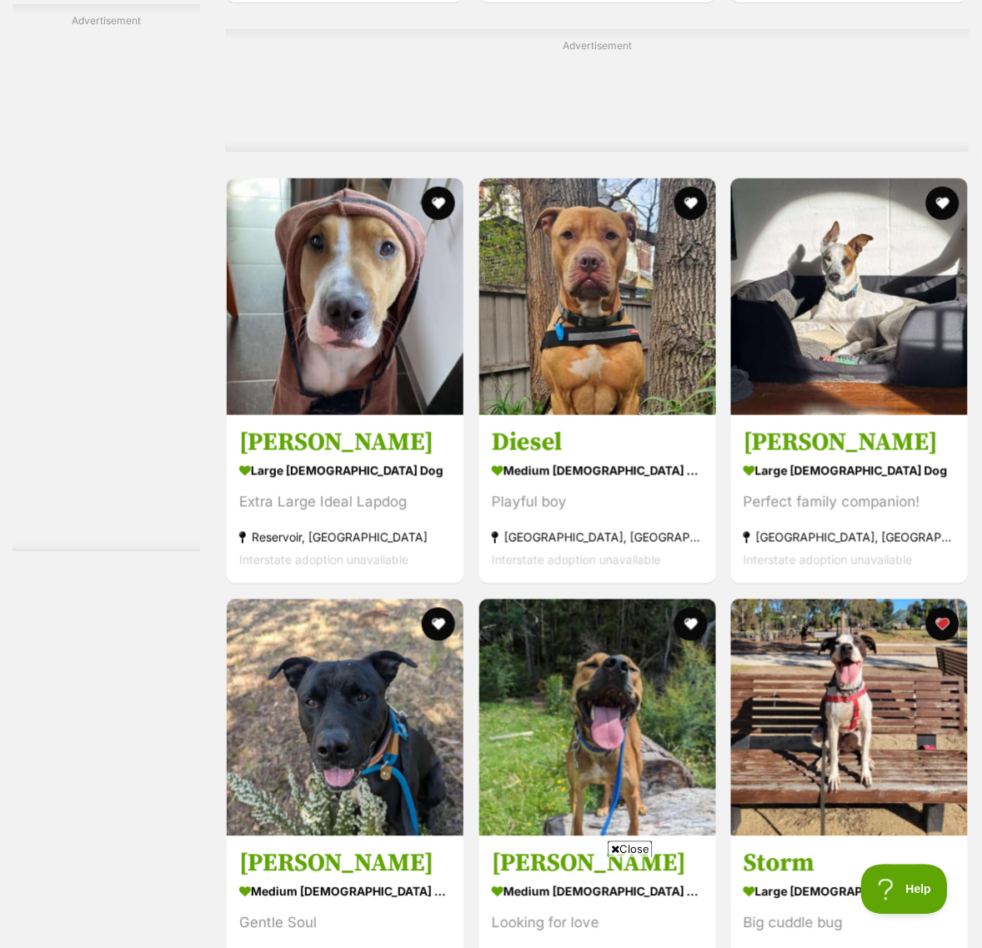
scroll to position [10001, 0]
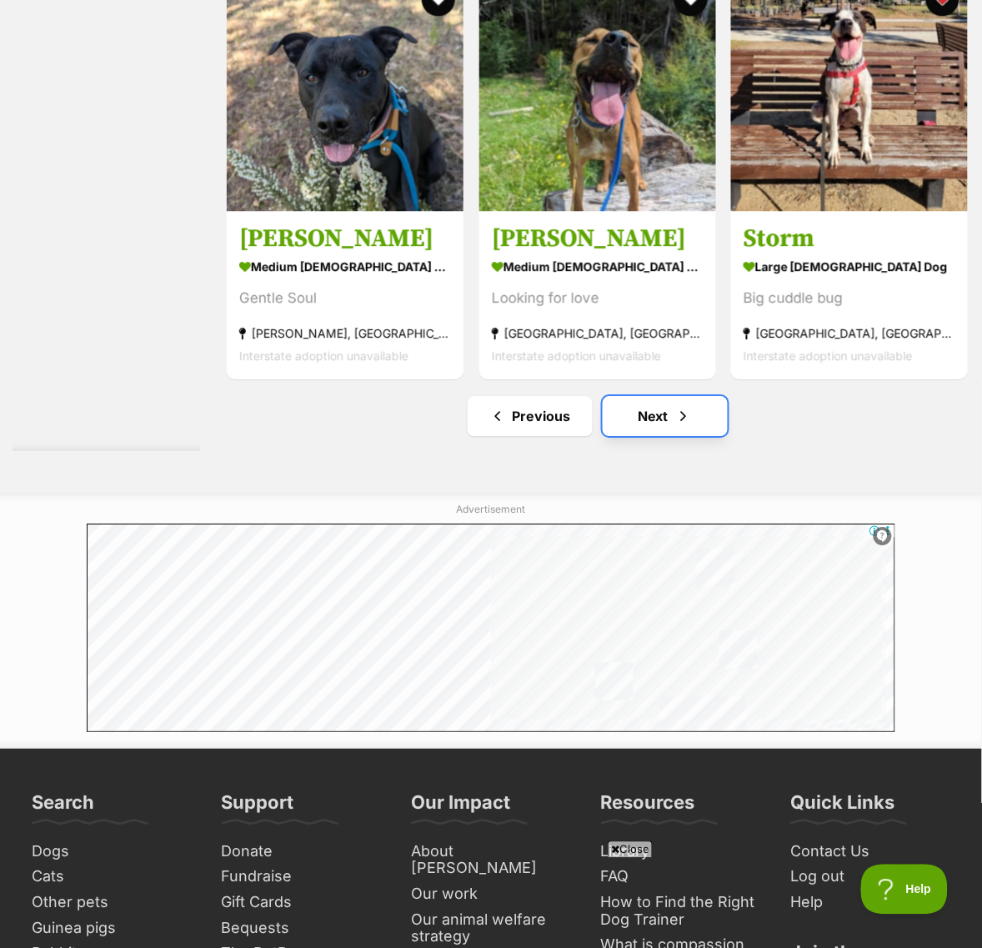
click at [633, 436] on link "Next" at bounding box center [665, 416] width 125 height 40
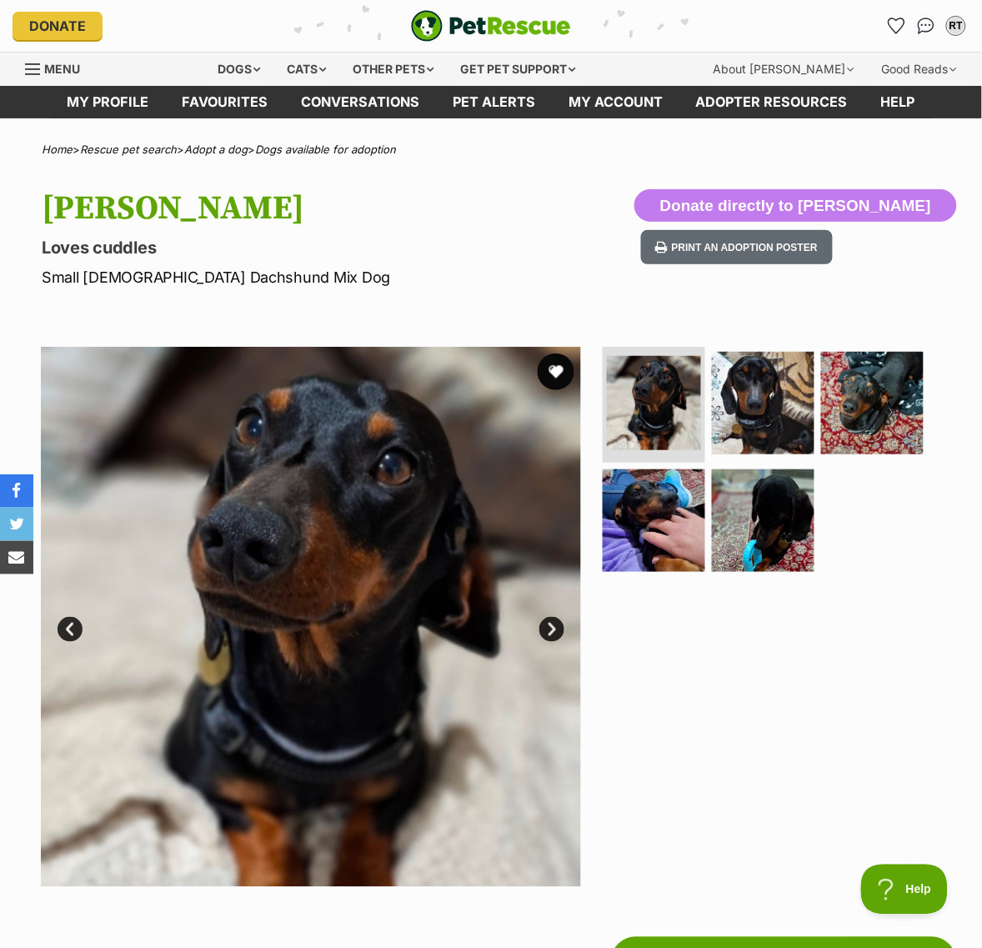
click at [548, 390] on button "favourite" at bounding box center [556, 371] width 37 height 37
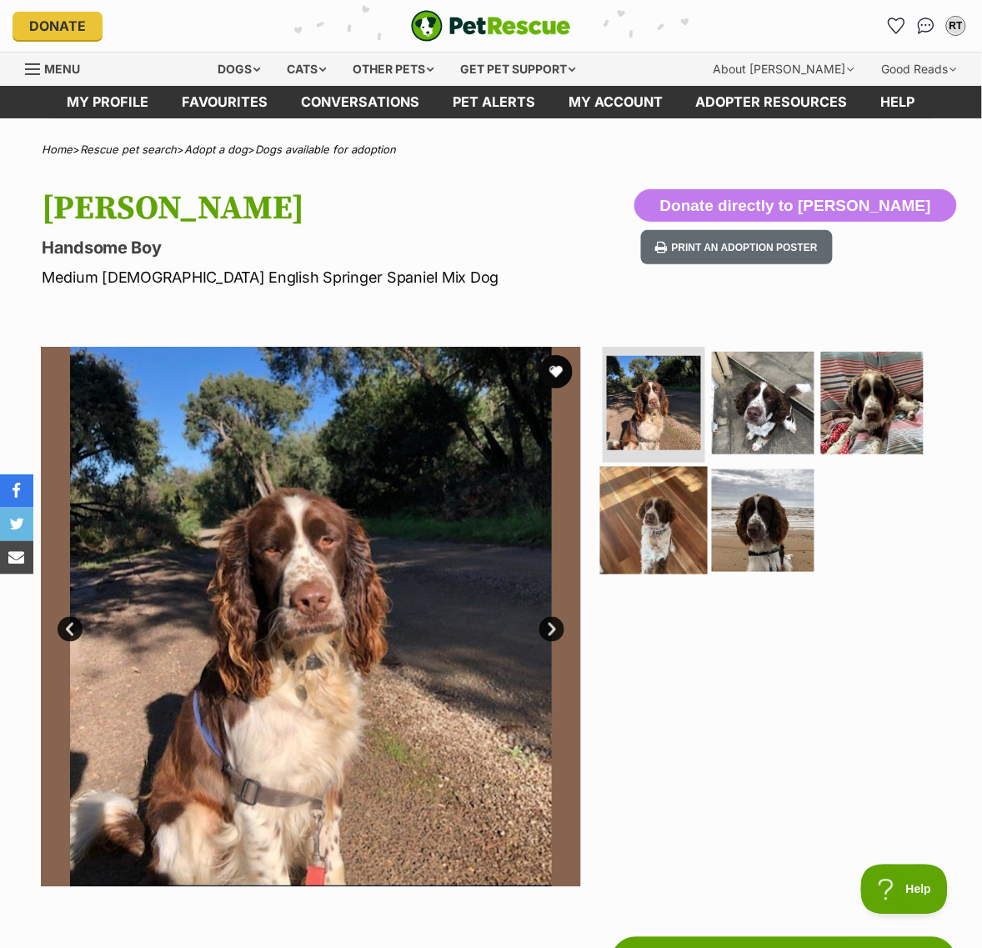
click at [673, 550] on img at bounding box center [654, 521] width 108 height 108
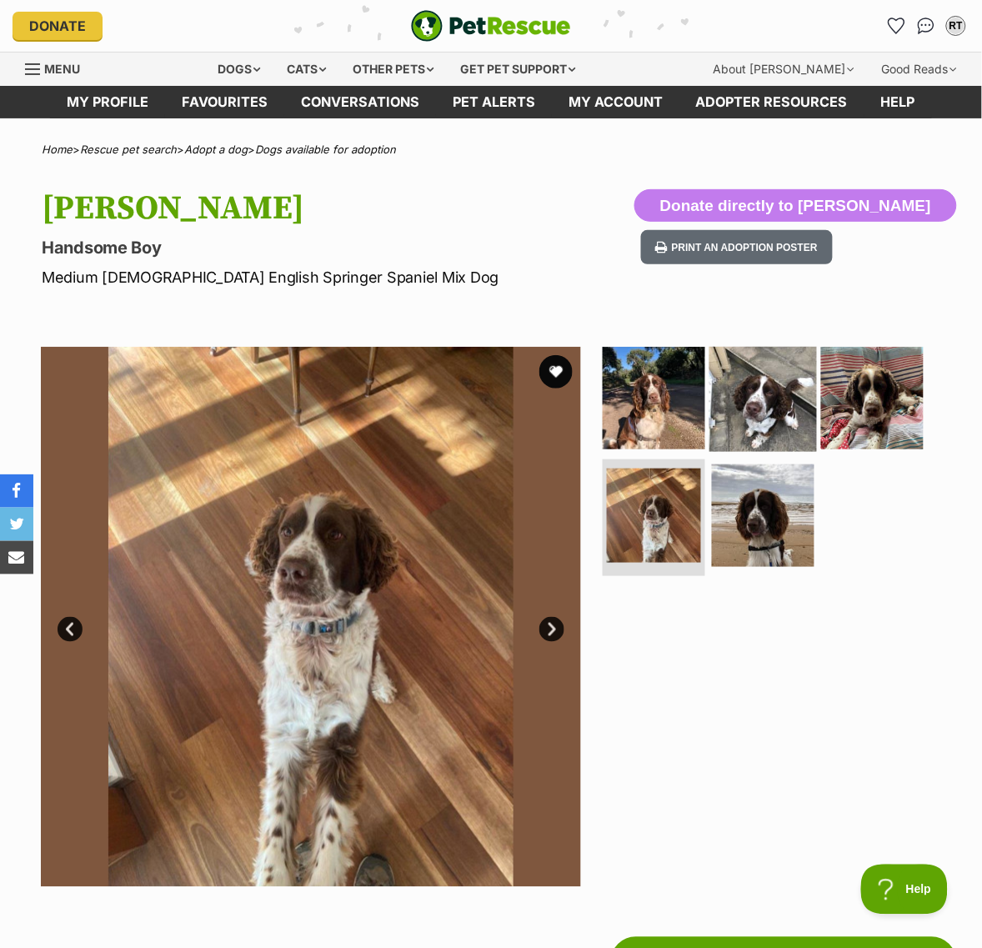
click at [773, 429] on img at bounding box center [763, 397] width 108 height 108
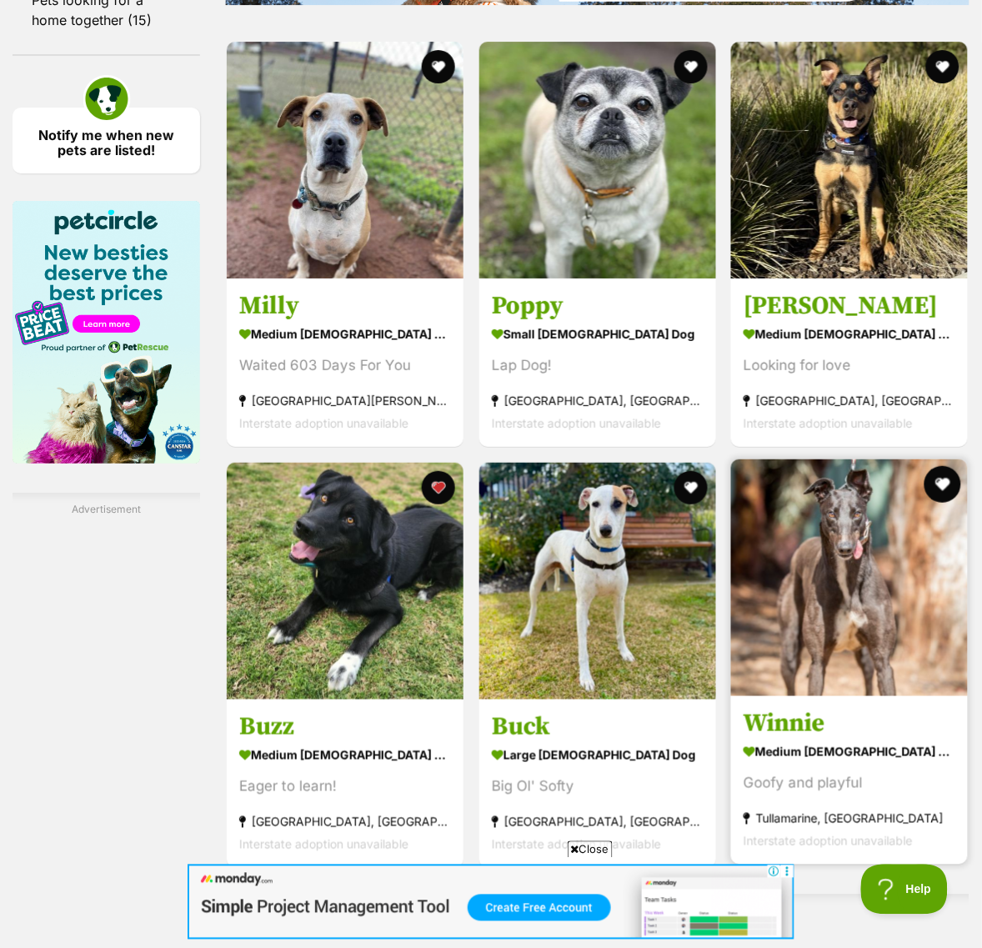
click at [935, 503] on button "favourite" at bounding box center [942, 484] width 37 height 37
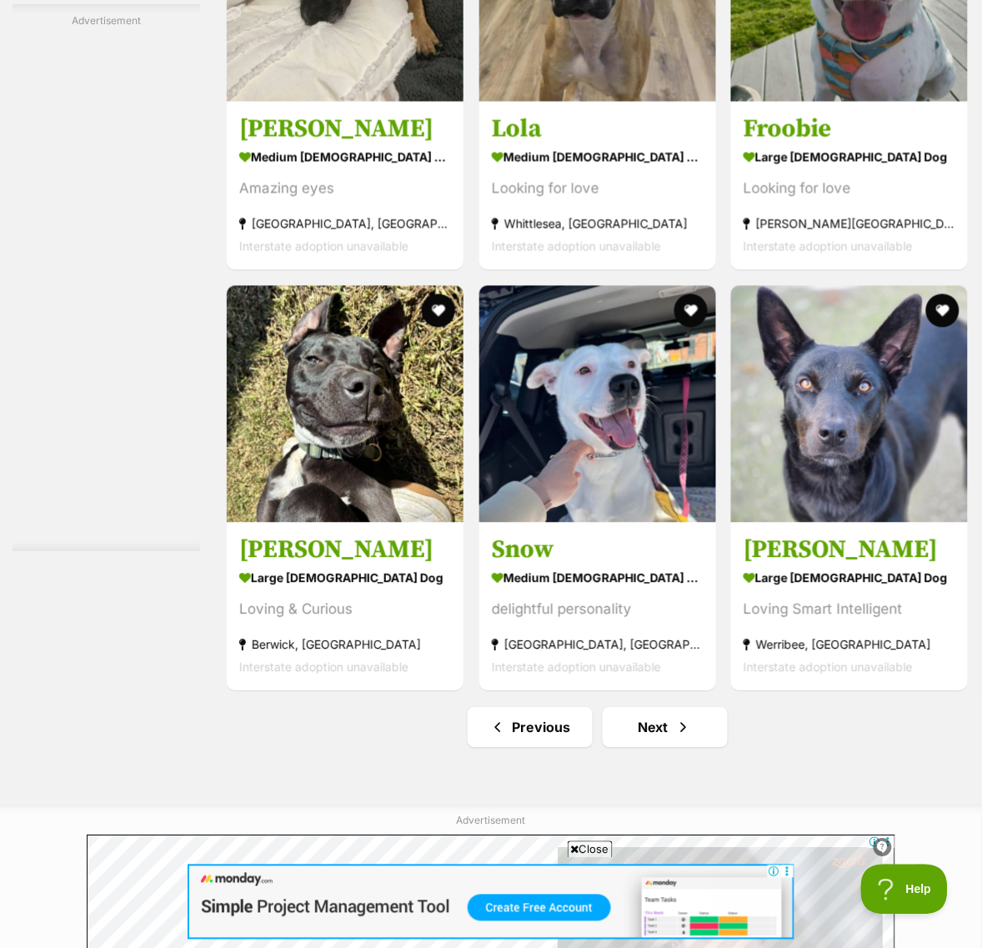
scroll to position [9897, 0]
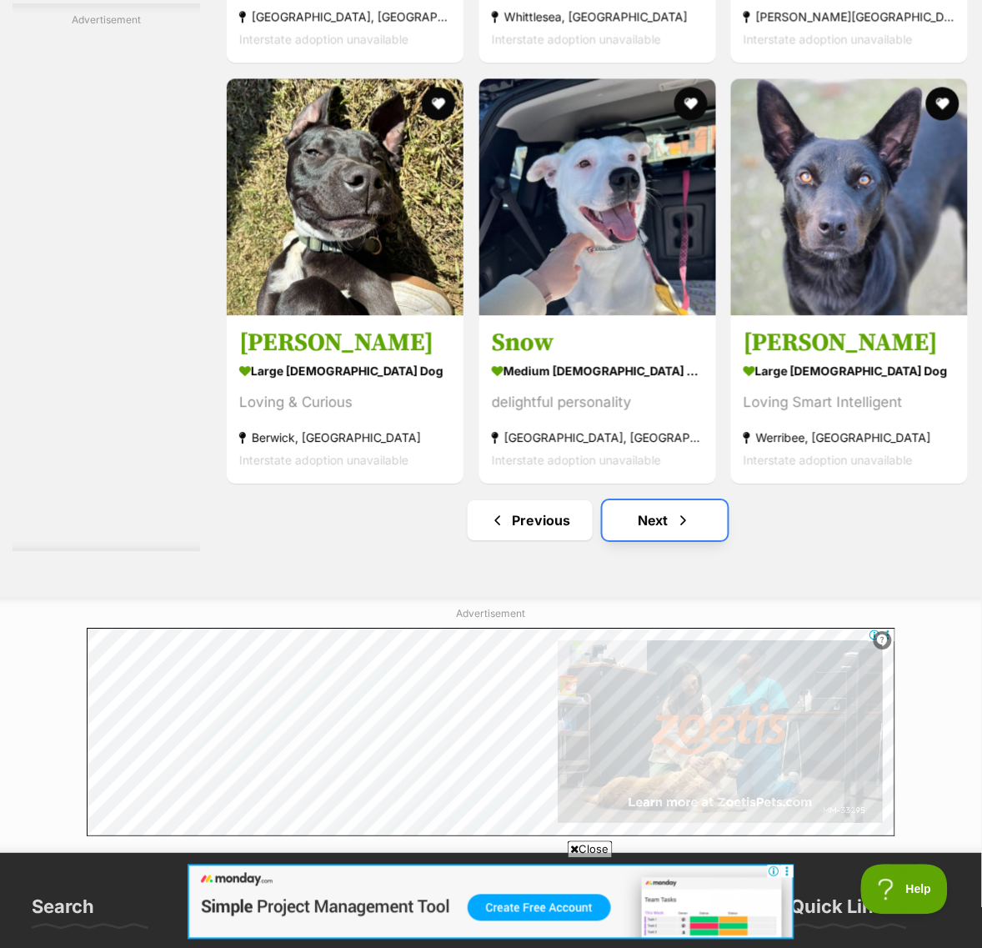
click at [638, 540] on link "Next" at bounding box center [665, 520] width 125 height 40
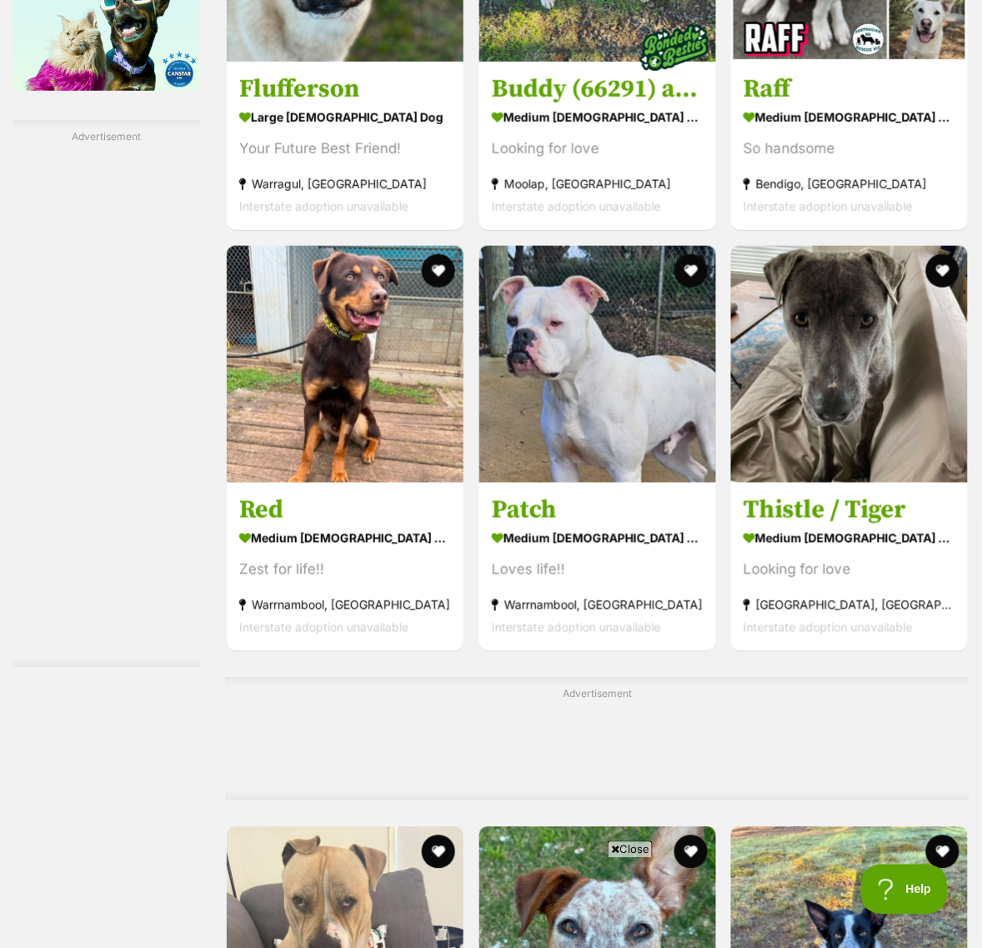
scroll to position [2917, 0]
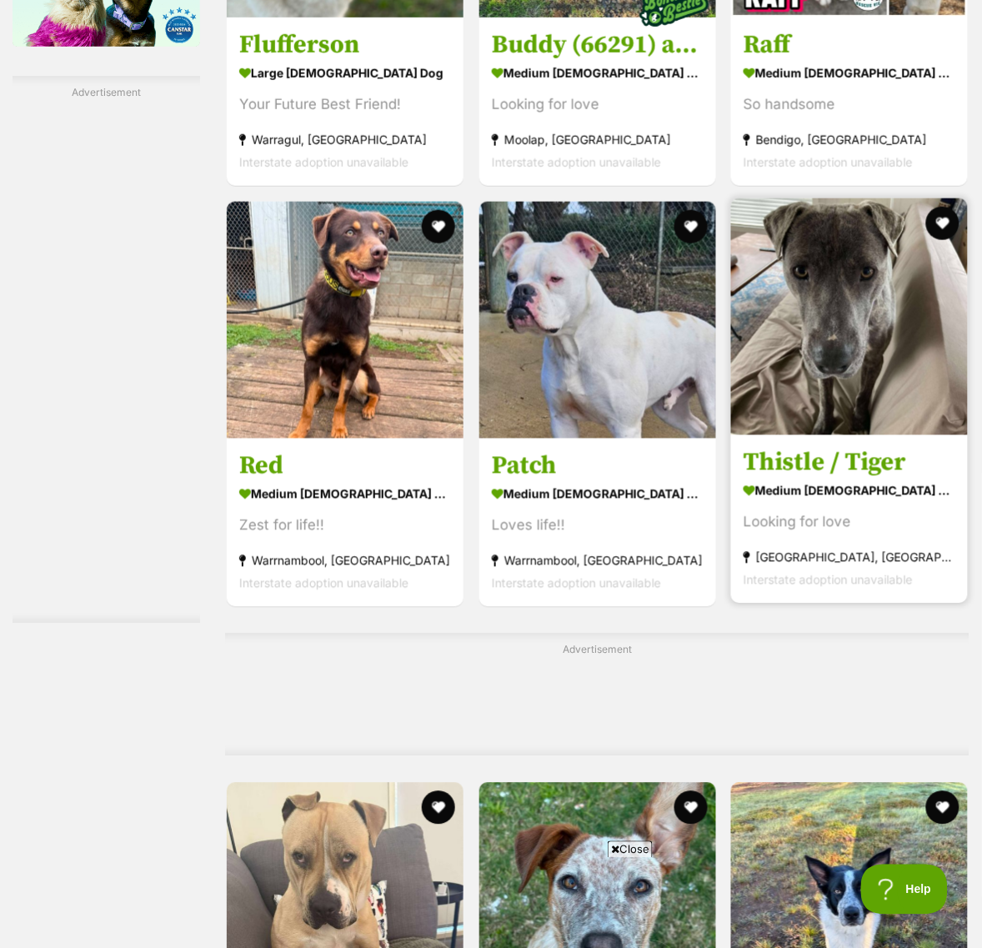
click at [834, 435] on img at bounding box center [849, 316] width 237 height 237
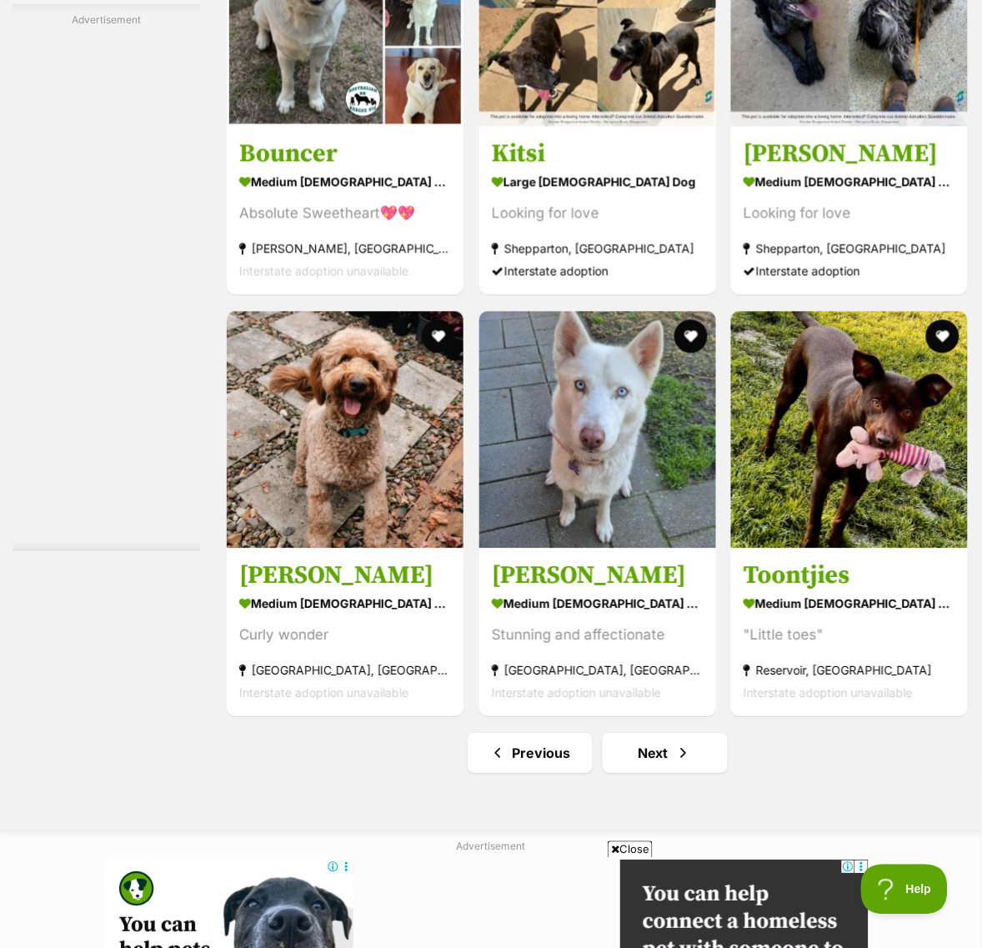
scroll to position [10105, 0]
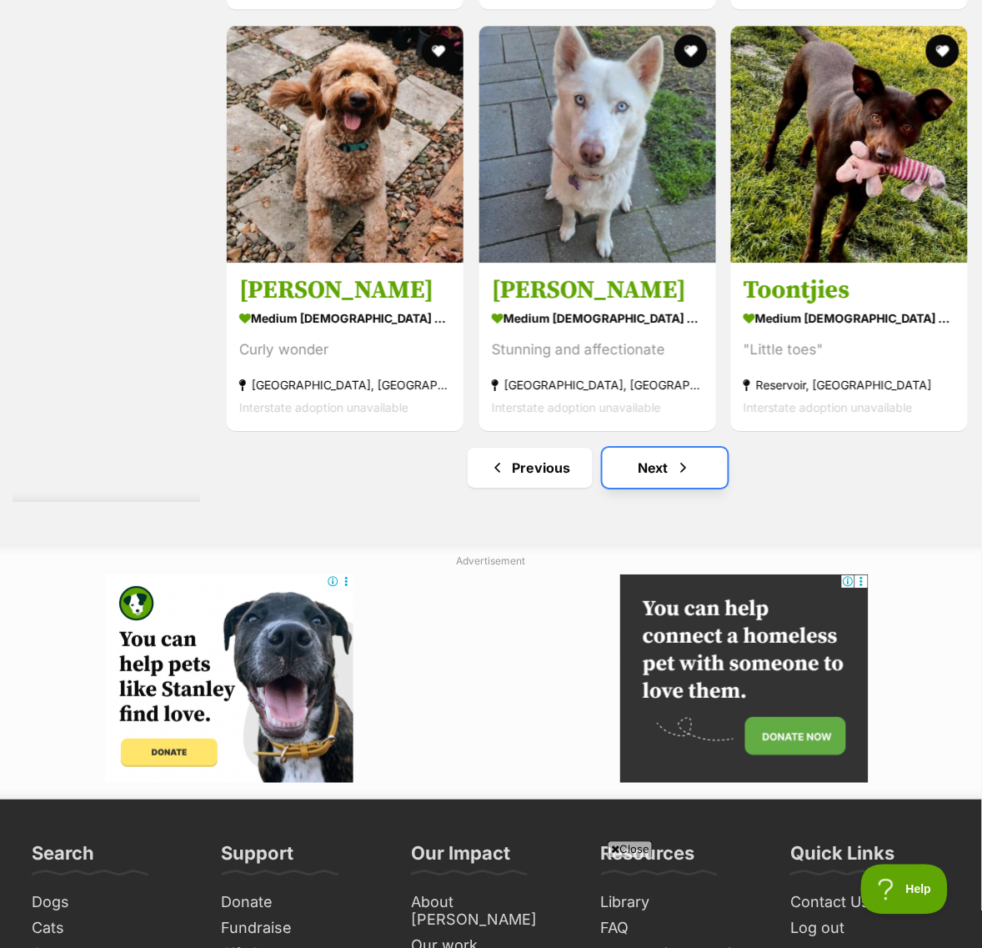
click at [698, 488] on link "Next" at bounding box center [665, 468] width 125 height 40
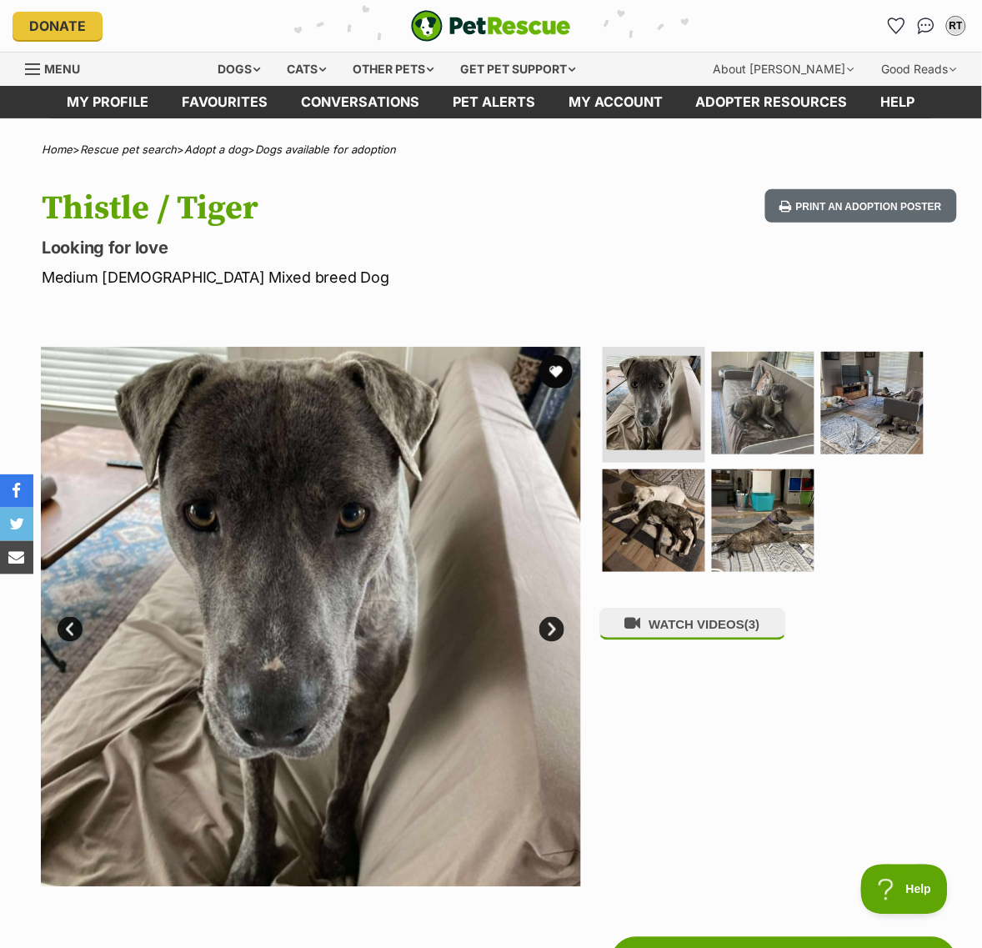
click at [758, 496] on ul at bounding box center [770, 465] width 342 height 237
click at [758, 560] on img at bounding box center [763, 521] width 108 height 108
